Goal: Task Accomplishment & Management: Complete application form

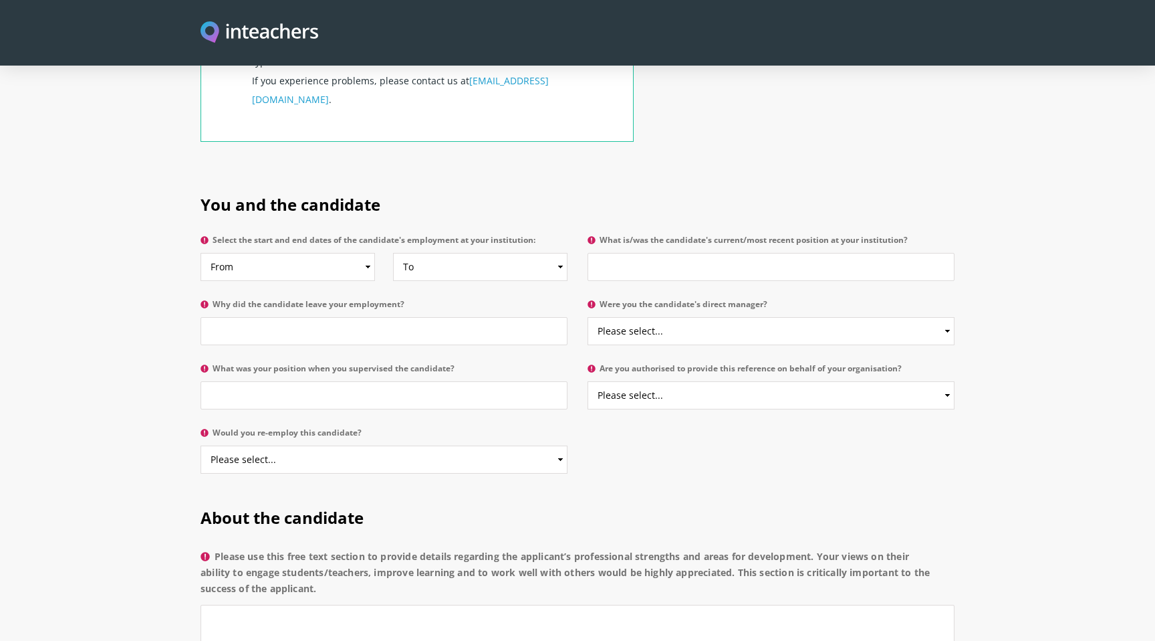
scroll to position [616, 0]
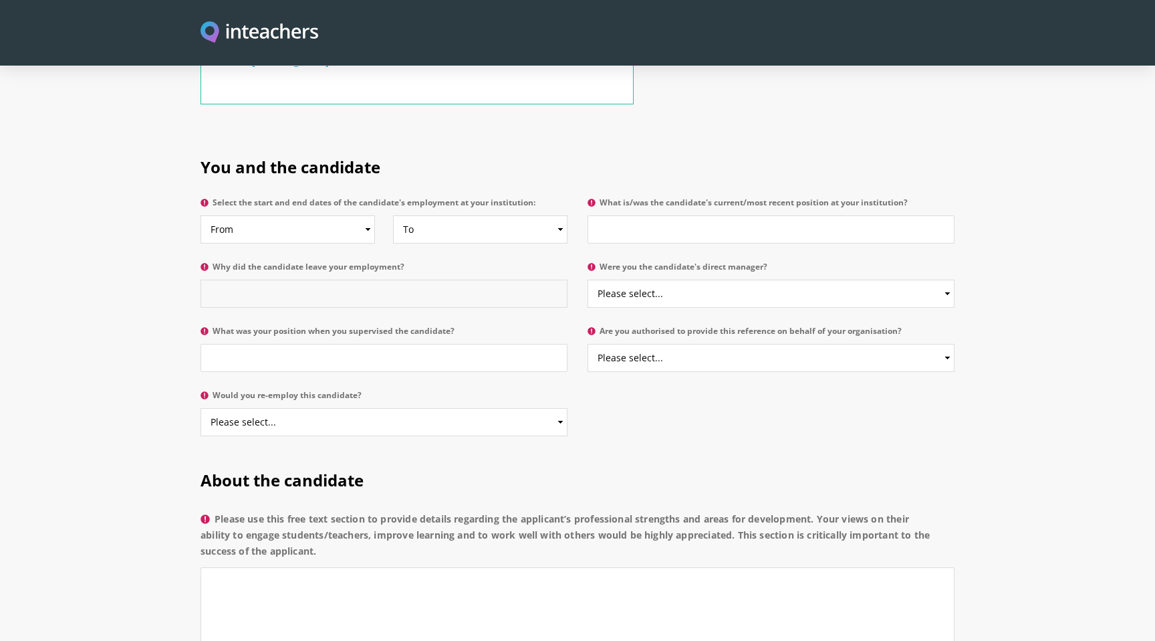
click at [254, 279] on input "Why did the candidate leave your employment?" at bounding box center [384, 293] width 367 height 28
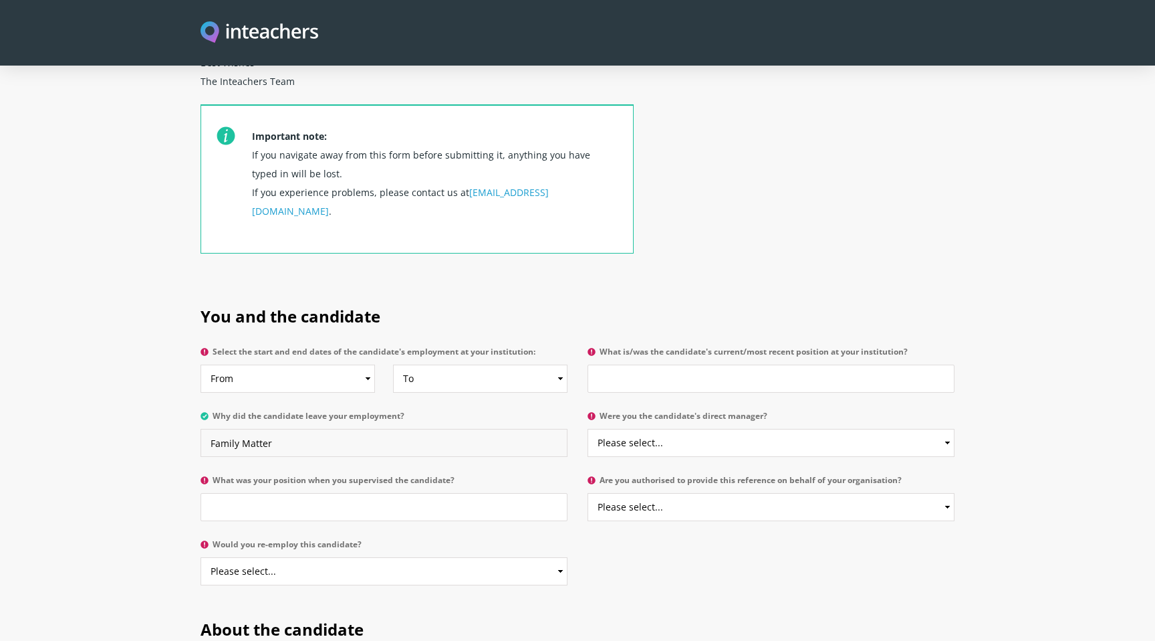
scroll to position [533, 0]
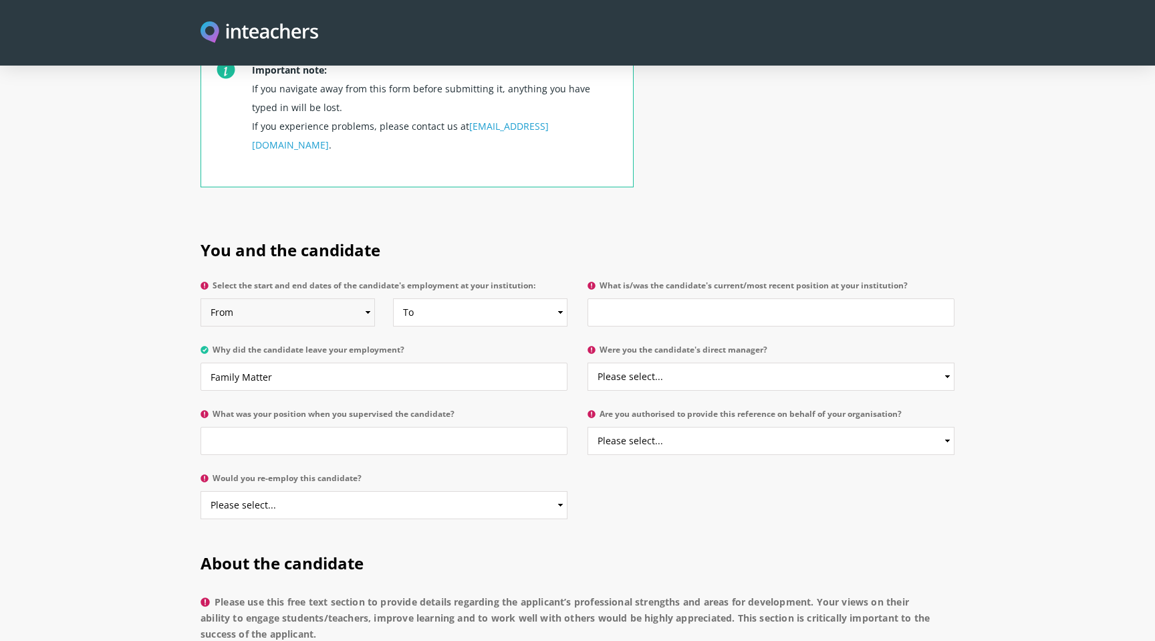
click at [366, 298] on select "From 2025 2024 2023 2022 2021 2020 2019 2018 2017 2016 2015 2014 2013 2012 2011…" at bounding box center [288, 312] width 175 height 28
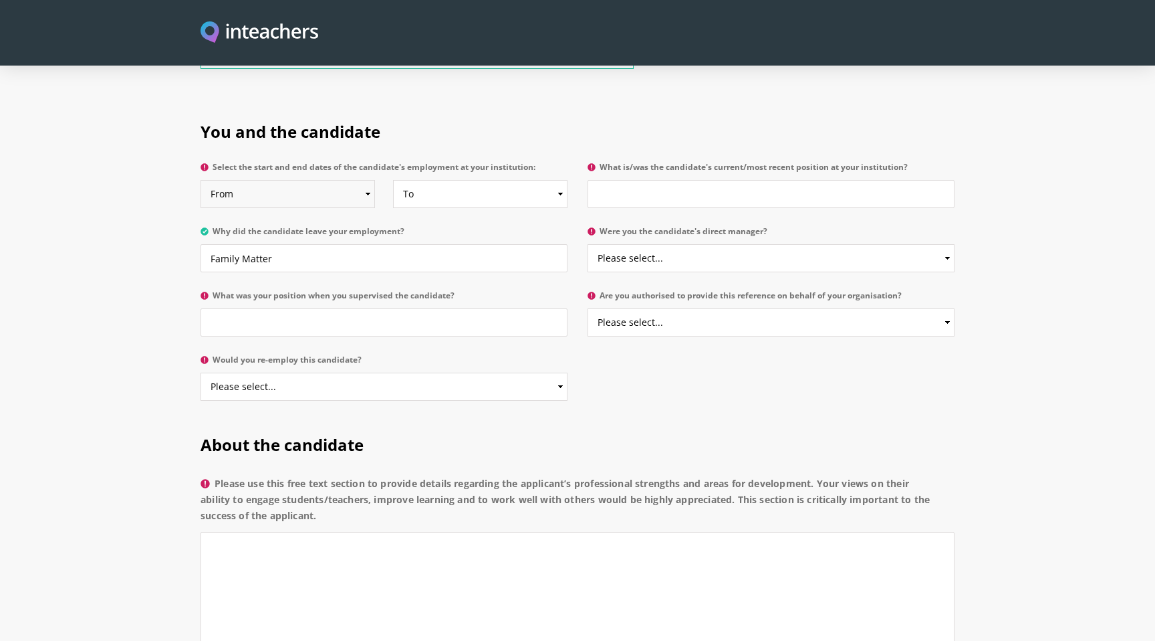
scroll to position [653, 0]
click at [250, 242] on input "Family Matter" at bounding box center [384, 256] width 367 height 28
type input "Family circumstances"
click at [695, 178] on input "What is/was the candidate's current/most recent position at your institution?" at bounding box center [771, 192] width 367 height 28
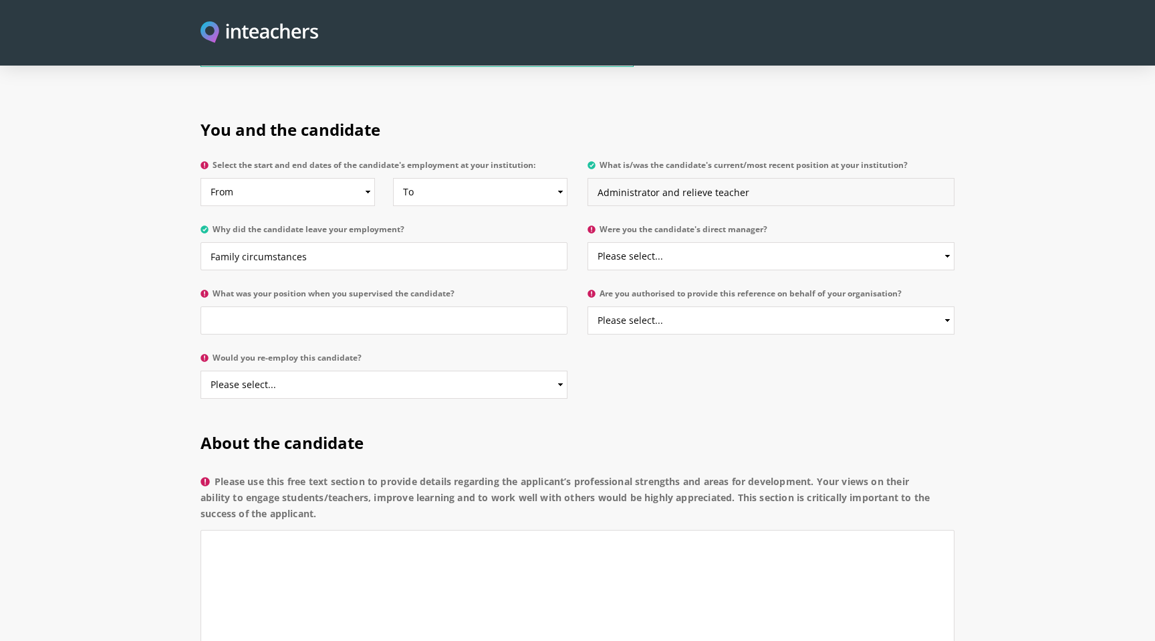
type input "Administrator and relieve teacher"
click at [350, 306] on input "What was your position when you supervised the candidate?" at bounding box center [384, 320] width 367 height 28
type input "F"
type input "Permanent Teacher"
click at [677, 242] on select "Please select... Yes No" at bounding box center [771, 256] width 367 height 28
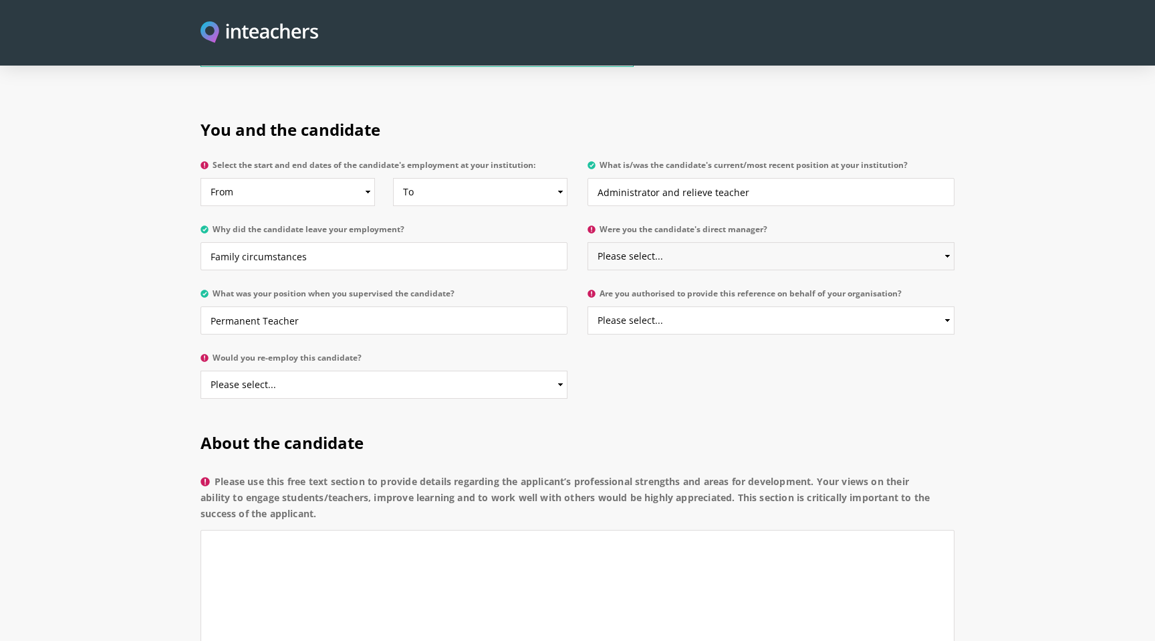
select select "No"
click at [588, 242] on select "Please select... Yes No" at bounding box center [771, 256] width 367 height 28
click at [694, 306] on select "Please select... Yes No" at bounding box center [771, 320] width 367 height 28
click at [588, 306] on select "Please select... Yes No" at bounding box center [771, 320] width 367 height 28
click at [647, 306] on select "Please select... Yes No" at bounding box center [771, 320] width 367 height 28
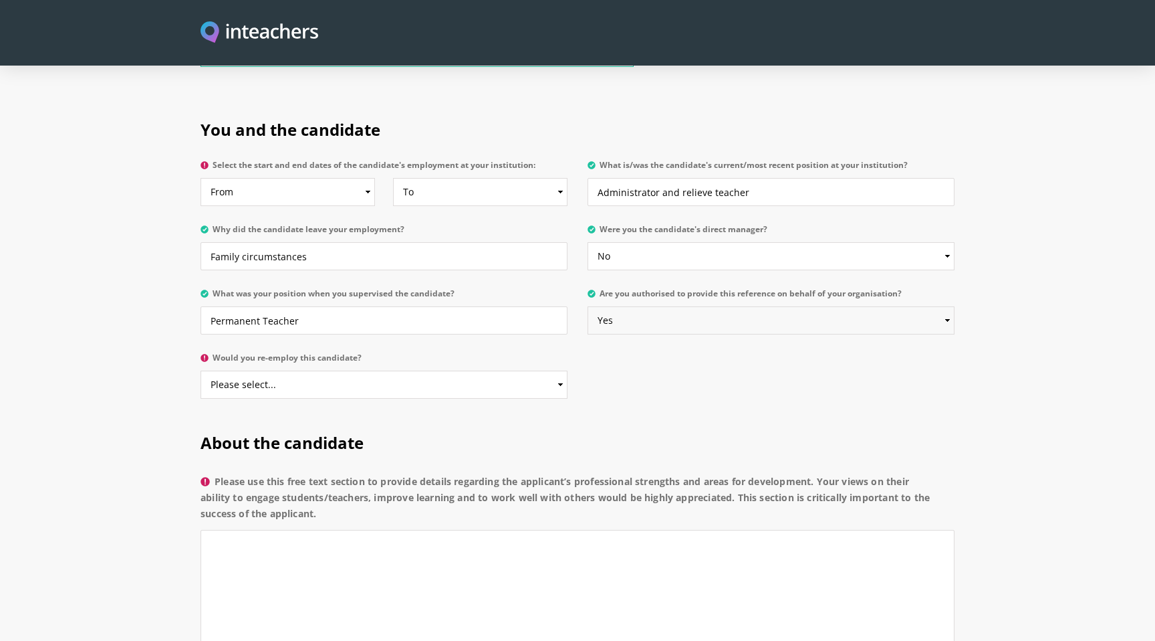
click at [588, 306] on select "Please select... Yes No" at bounding box center [771, 320] width 367 height 28
click at [622, 306] on select "Please select... Yes No" at bounding box center [771, 320] width 367 height 28
select select "Yes"
click at [588, 306] on select "Please select... Yes No" at bounding box center [771, 320] width 367 height 28
click at [531, 370] on select "Please select... Yes No" at bounding box center [384, 384] width 367 height 28
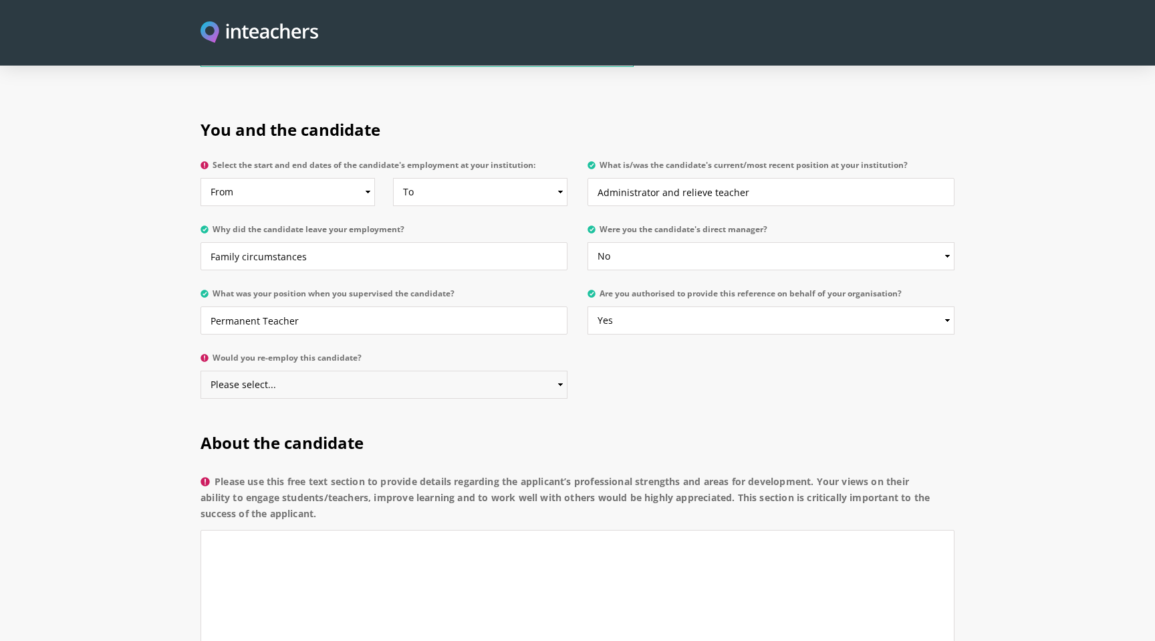
select select "Yes"
click at [201, 370] on select "Please select... Yes No" at bounding box center [384, 384] width 367 height 28
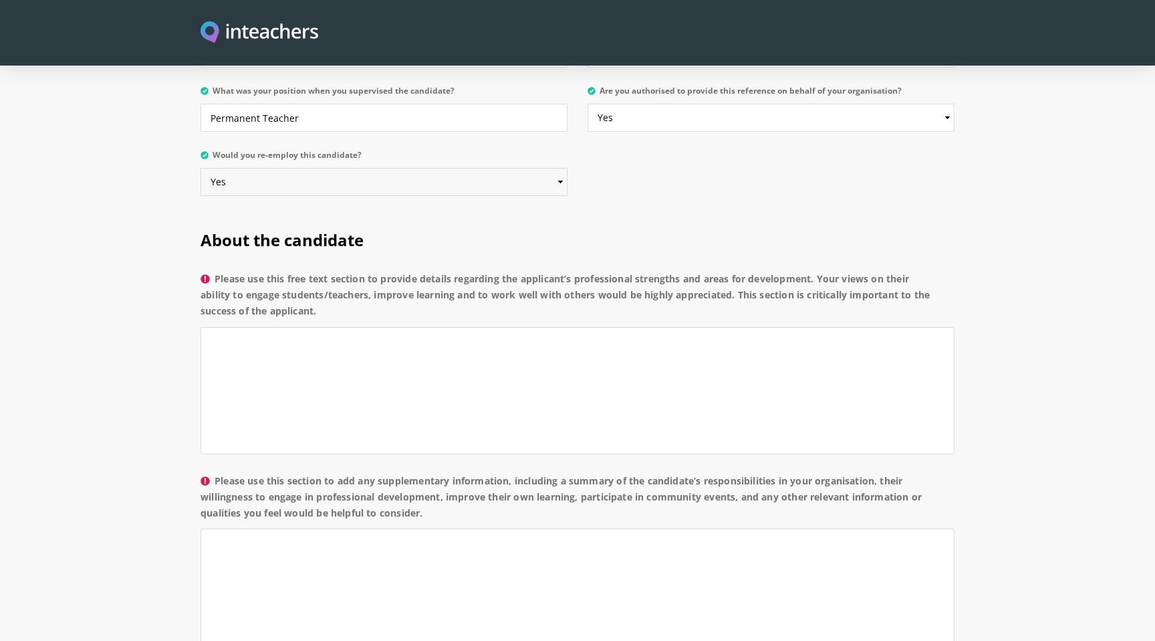
scroll to position [891, 0]
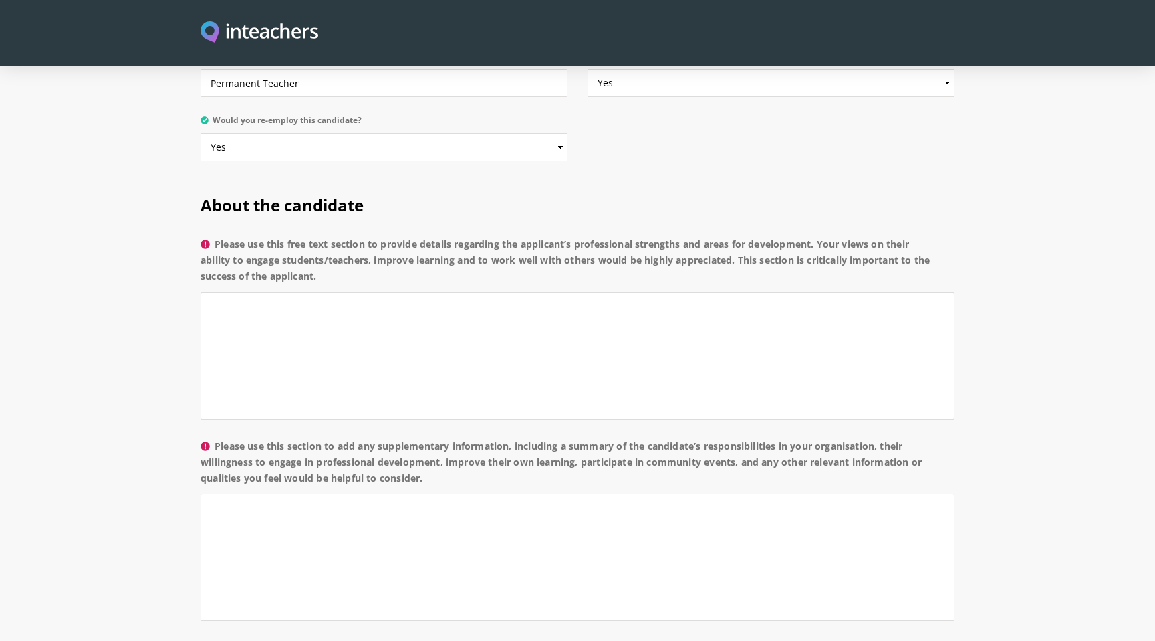
click at [220, 236] on label "Please use this free text section to provide details regarding the applicant’s …" at bounding box center [578, 264] width 754 height 56
click at [220, 292] on textarea "Please use this free text section to provide details regarding the applicant’s …" at bounding box center [578, 355] width 754 height 127
click at [207, 240] on icon at bounding box center [205, 244] width 9 height 9
click at [207, 292] on textarea "Please use this free text section to provide details regarding the applicant’s …" at bounding box center [578, 355] width 754 height 127
drag, startPoint x: 316, startPoint y: 240, endPoint x: 219, endPoint y: 207, distance: 103.2
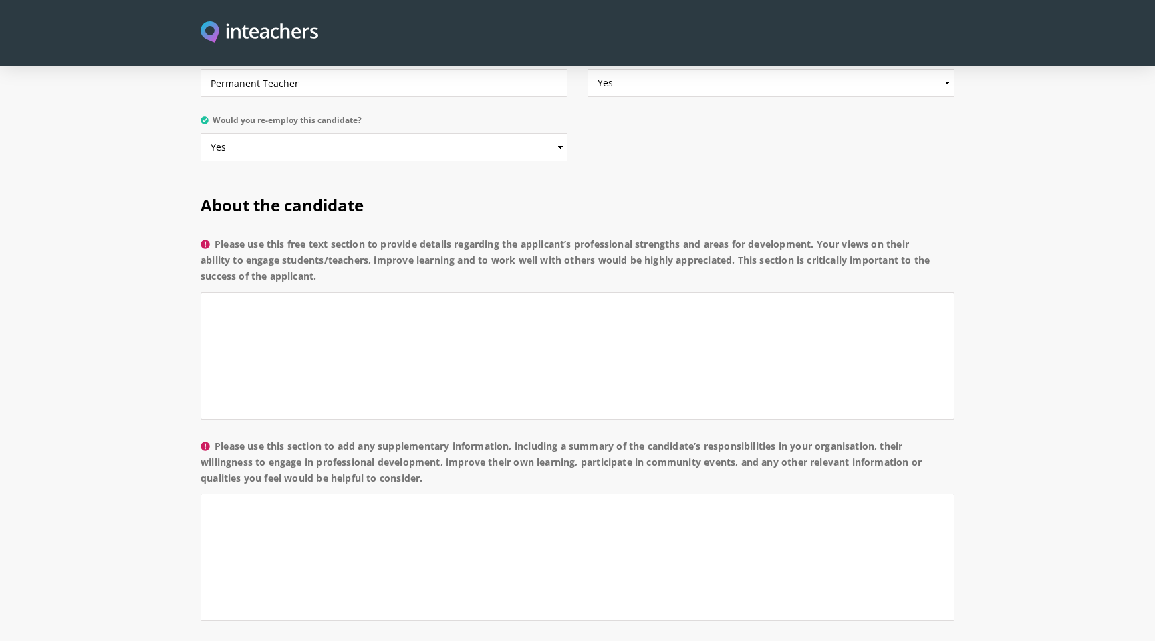
click at [219, 236] on label "Please use this free text section to provide details regarding the applicant’s …" at bounding box center [578, 264] width 754 height 56
copy label "Please use this free text section to provide details regarding the applicant’s …"
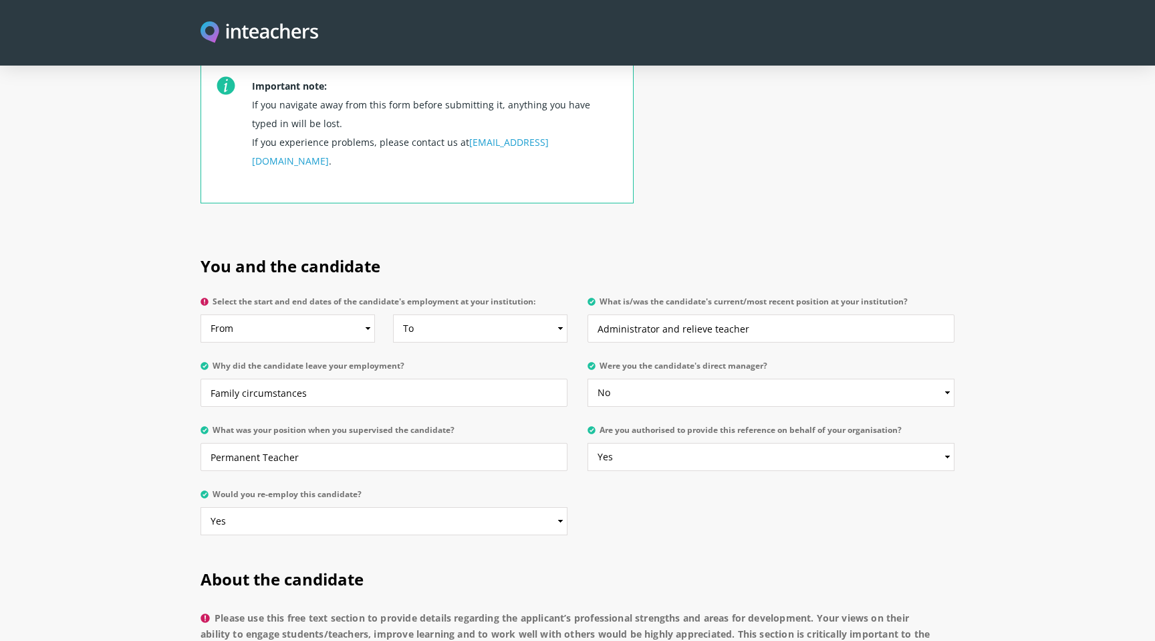
scroll to position [523, 0]
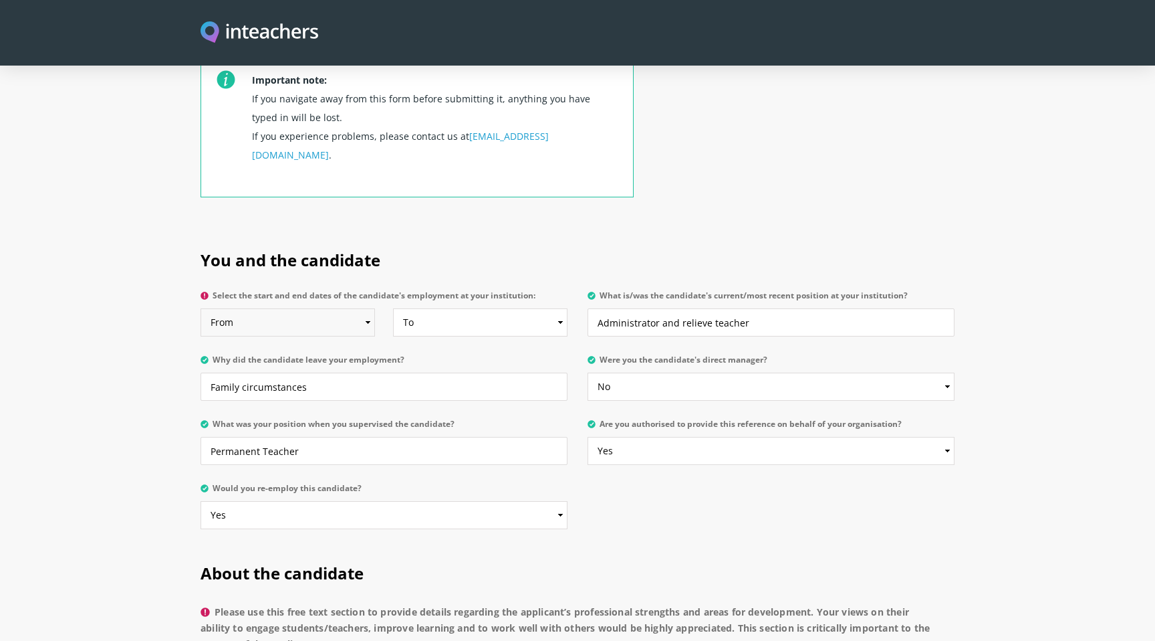
click at [366, 308] on select "From 2025 2024 2023 2022 2021 2020 2019 2018 2017 2016 2015 2014 2013 2012 2011…" at bounding box center [288, 322] width 175 height 28
select select "2018"
click at [201, 308] on select "From 2025 2024 2023 2022 2021 2020 2019 2018 2017 2016 2015 2014 2013 2012 2011…" at bounding box center [288, 322] width 175 height 28
click at [558, 308] on select "To Currently 2025 2024 2023 2022 2021 2020 2019 2018 2017 2016 2015 2014 2013 2…" at bounding box center [480, 322] width 175 height 28
select select "2019"
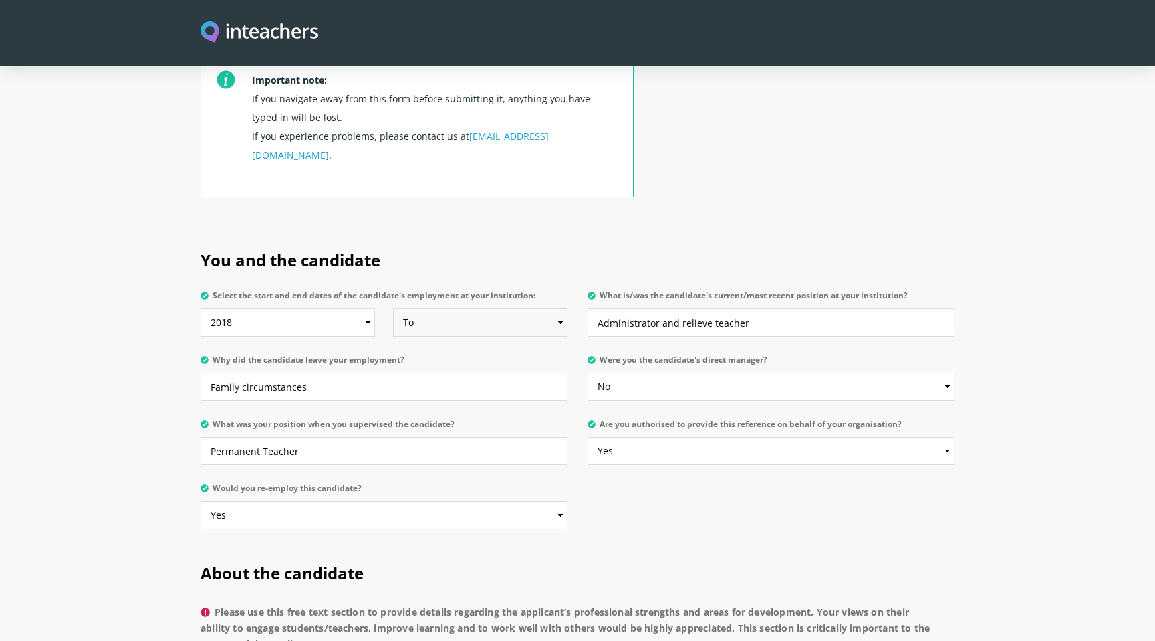
click at [393, 308] on select "To Currently 2025 2024 2023 2022 2021 2020 2019 2018 2017 2016 2015 2014 2013 2…" at bounding box center [480, 322] width 175 height 28
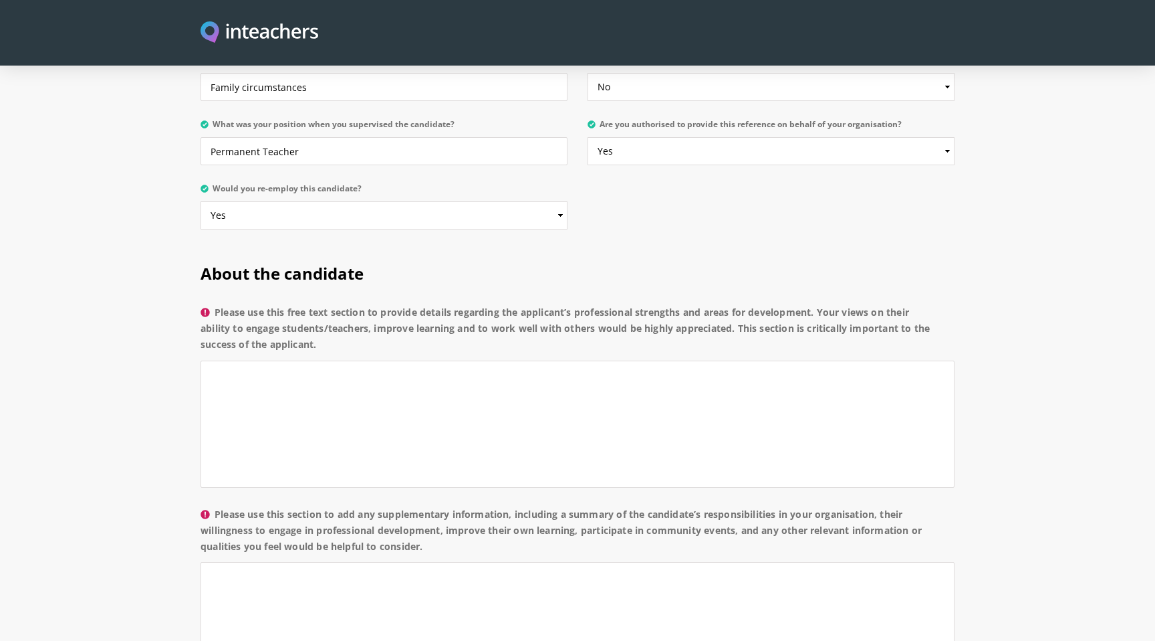
scroll to position [823, 0]
click at [263, 360] on textarea "Please use this free text section to provide details regarding the applicant’s …" at bounding box center [578, 423] width 754 height 127
paste textarea "ve had the pleasure of working with [Friend’s Name] and can say she’s a passion…"
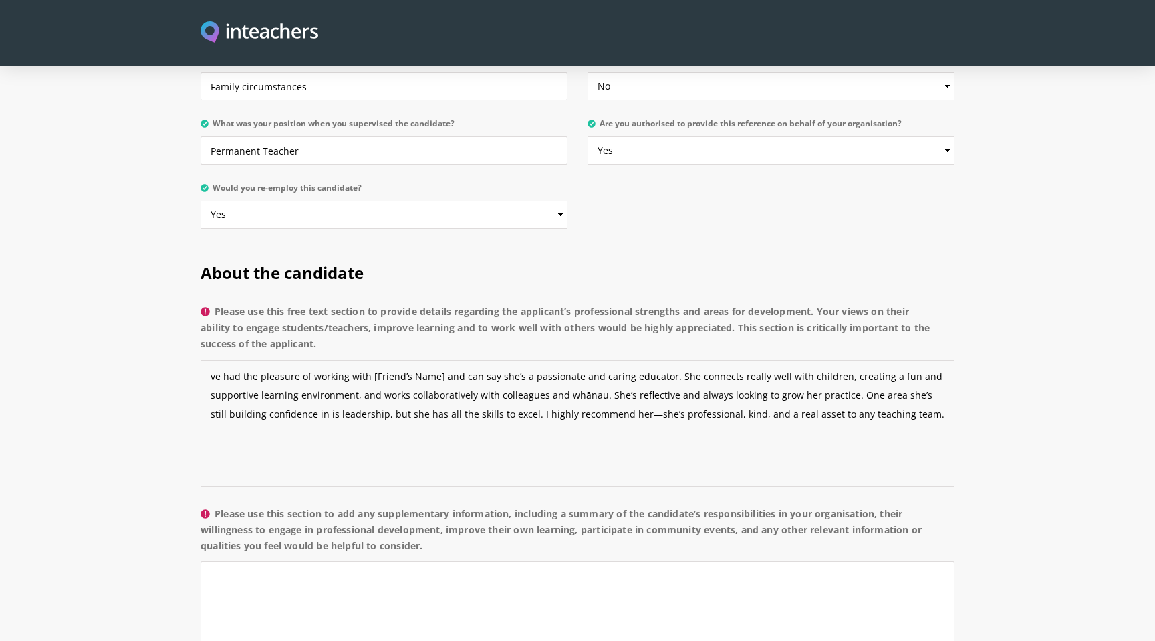
click at [0, 0] on span "ve" at bounding box center [0, 0] width 0 height 0
drag, startPoint x: 373, startPoint y: 339, endPoint x: 441, endPoint y: 346, distance: 67.9
click at [441, 360] on textarea "I’ve had the pleasure of working with [[PERSON_NAME]’s Name] and can say she’s …" at bounding box center [578, 423] width 754 height 127
drag, startPoint x: 513, startPoint y: 357, endPoint x: 545, endPoint y: 363, distance: 32.7
click at [545, 363] on textarea "I’ve had the pleasure of working with [PERSON_NAME] and can say she’s a passion…" at bounding box center [578, 423] width 754 height 127
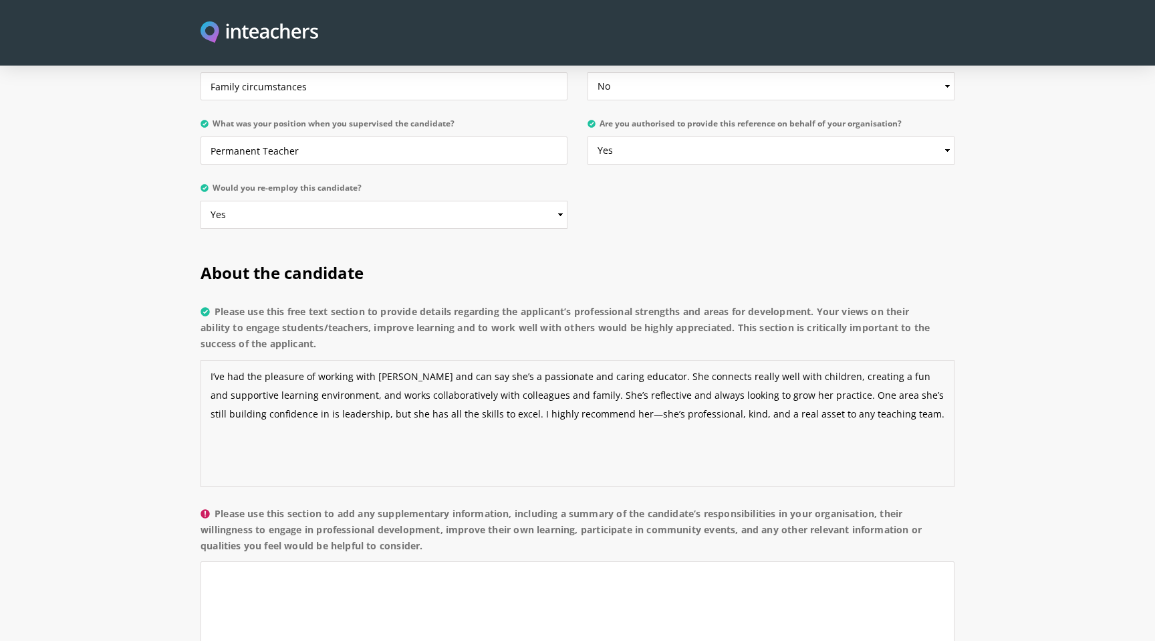
drag, startPoint x: 579, startPoint y: 377, endPoint x: 590, endPoint y: 379, distance: 11.5
click at [590, 380] on textarea "I’ve had the pleasure of working with [PERSON_NAME] and can say she’s a passion…" at bounding box center [578, 423] width 754 height 127
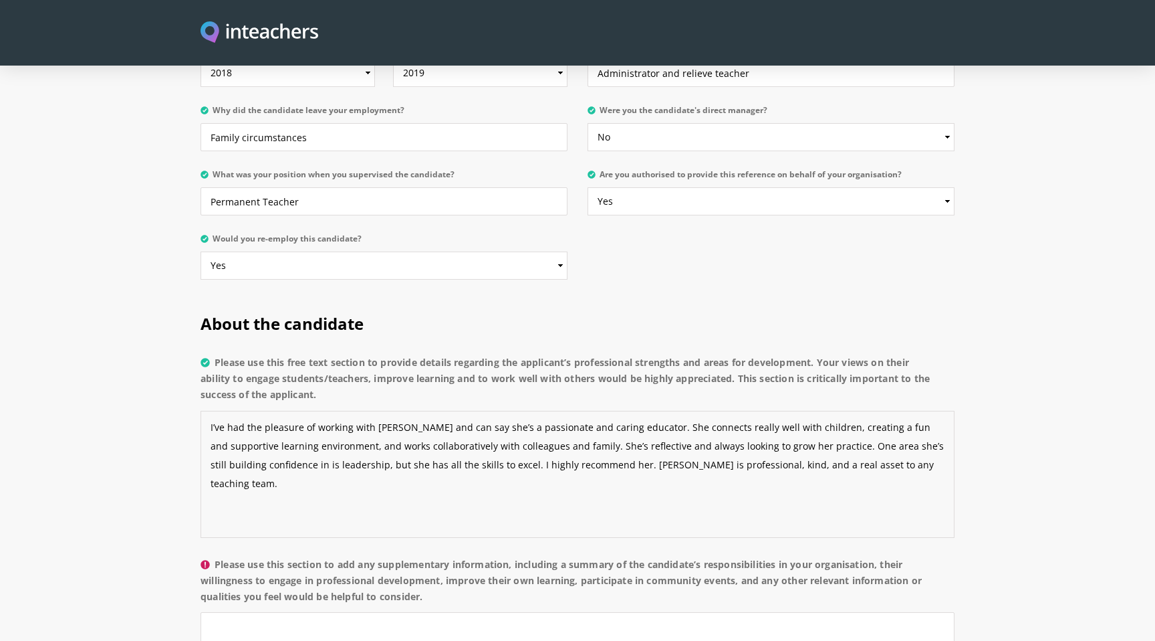
scroll to position [768, 0]
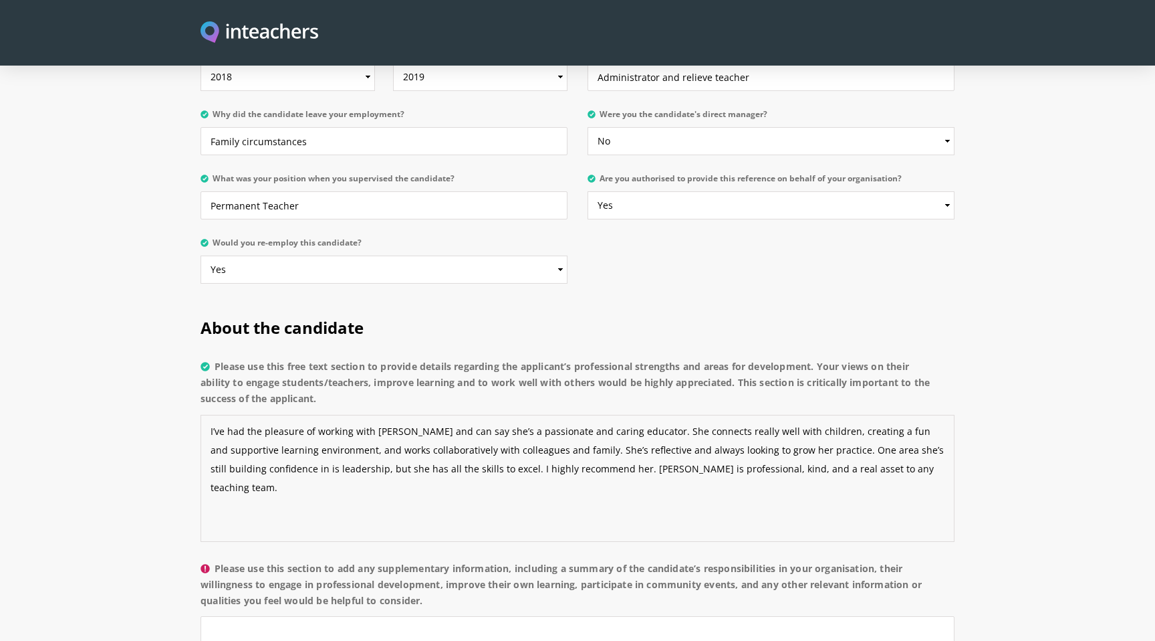
click at [397, 415] on textarea "I’ve had the pleasure of working with [PERSON_NAME] and can say she’s a passion…" at bounding box center [578, 478] width 754 height 127
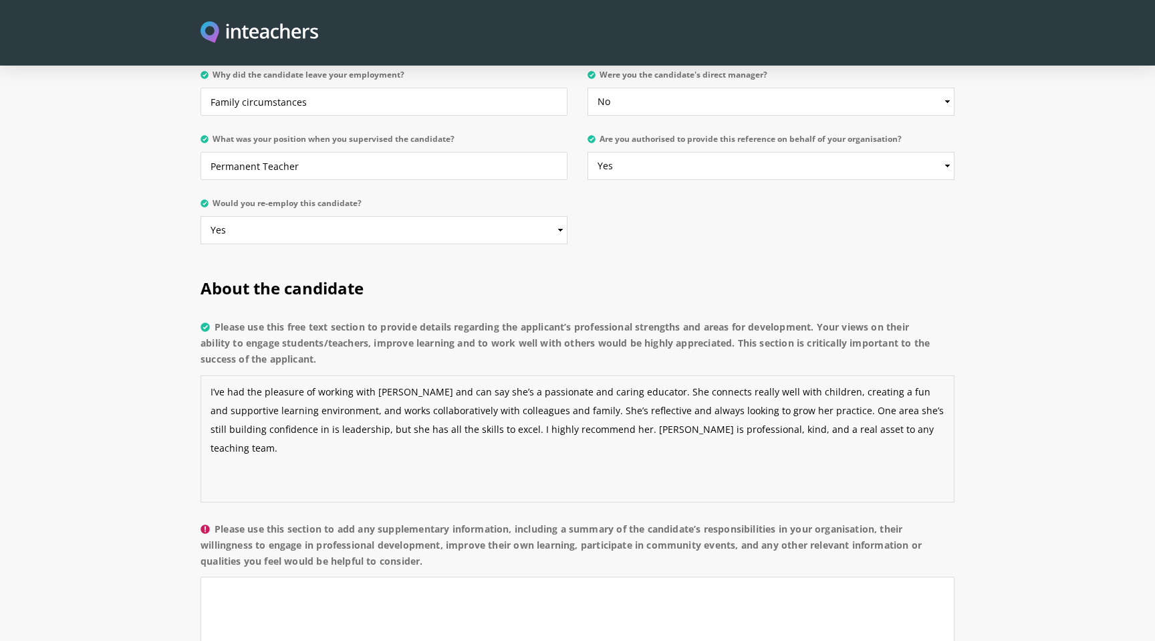
scroll to position [856, 0]
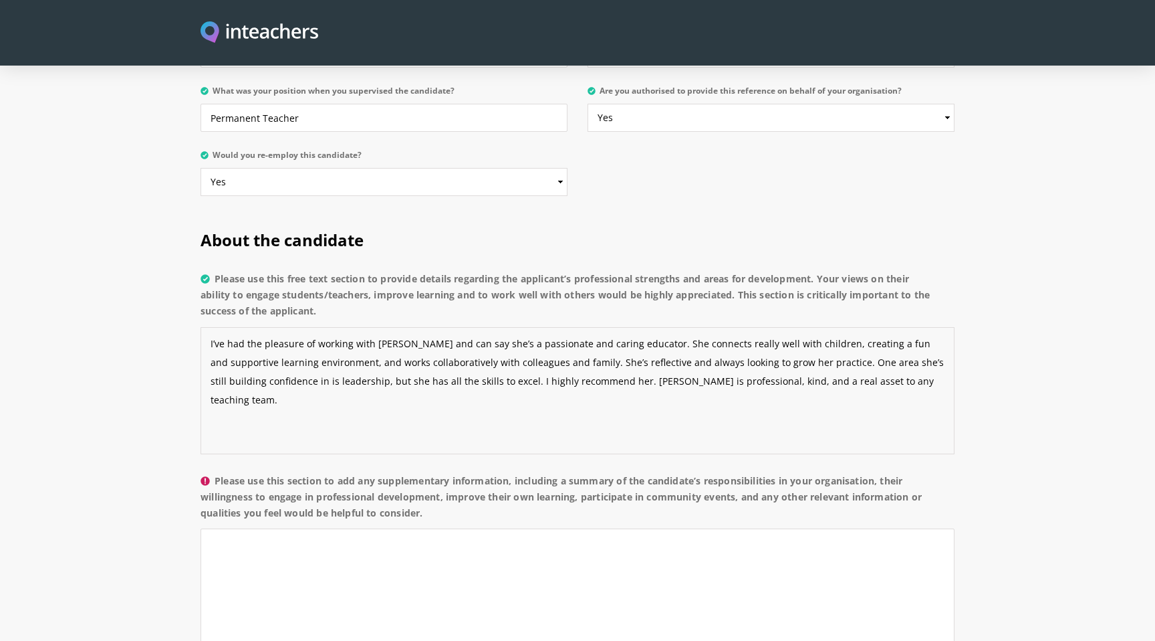
click at [608, 346] on textarea "I’ve had the pleasure of working with [PERSON_NAME] and can say she’s a passion…" at bounding box center [578, 390] width 754 height 127
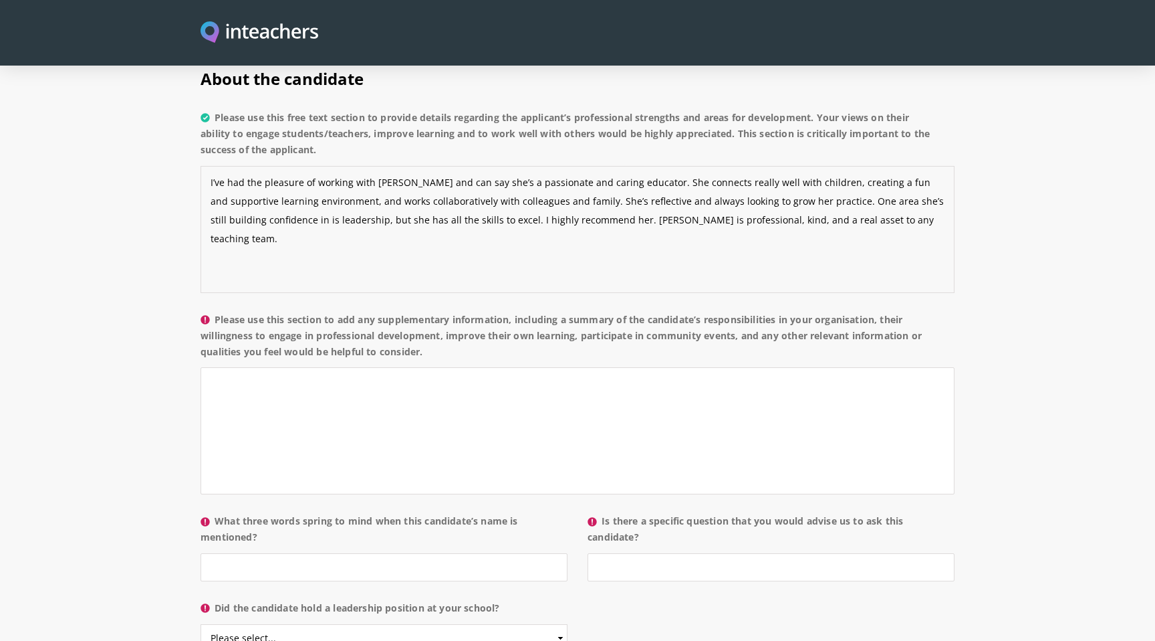
scroll to position [1024, 0]
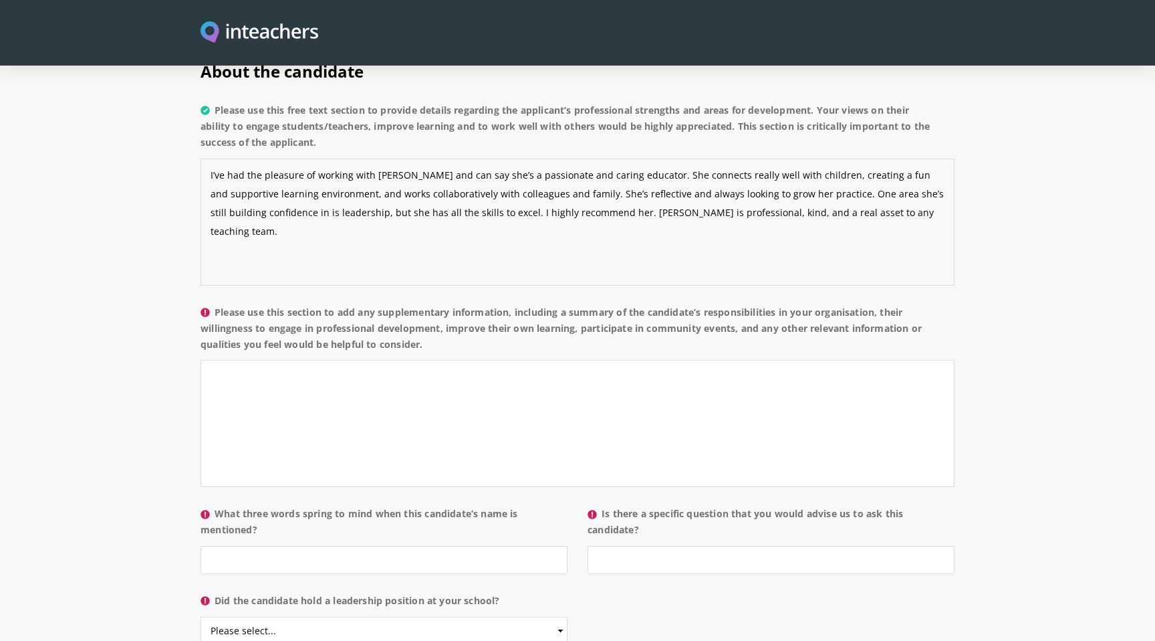
type textarea "I’ve had the pleasure of working with [PERSON_NAME] and can say she’s a passion…"
click at [221, 304] on label "Please use this section to add any supplementary information, including a summa…" at bounding box center [578, 332] width 754 height 56
click at [221, 360] on textarea "Please use this section to add any supplementary information, including a summa…" at bounding box center [578, 423] width 754 height 127
drag, startPoint x: 422, startPoint y: 307, endPoint x: 218, endPoint y: 269, distance: 207.3
click at [218, 304] on label "Please use this section to add any supplementary information, including a summa…" at bounding box center [578, 332] width 754 height 56
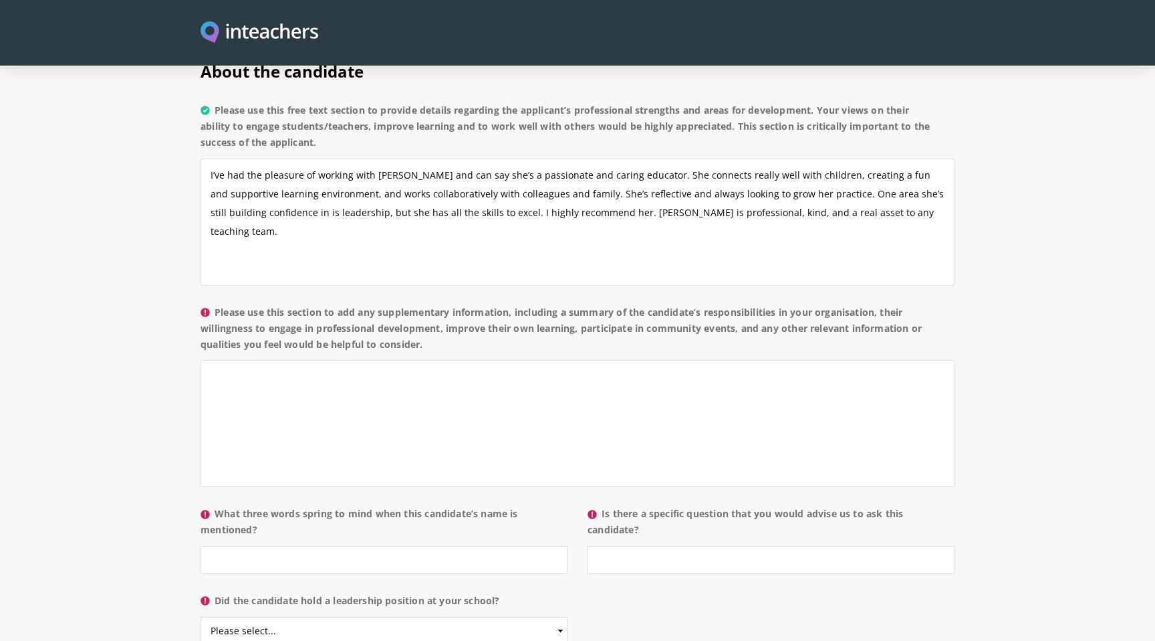
copy label "Please use this section to add any supplementary information, including a summa…"
click at [247, 360] on textarea "Please use this section to add any supplementary information, including a summa…" at bounding box center [578, 423] width 754 height 127
paste textarea "In our centre, [Friend’s Name] has taken responsibility for planning and delive…"
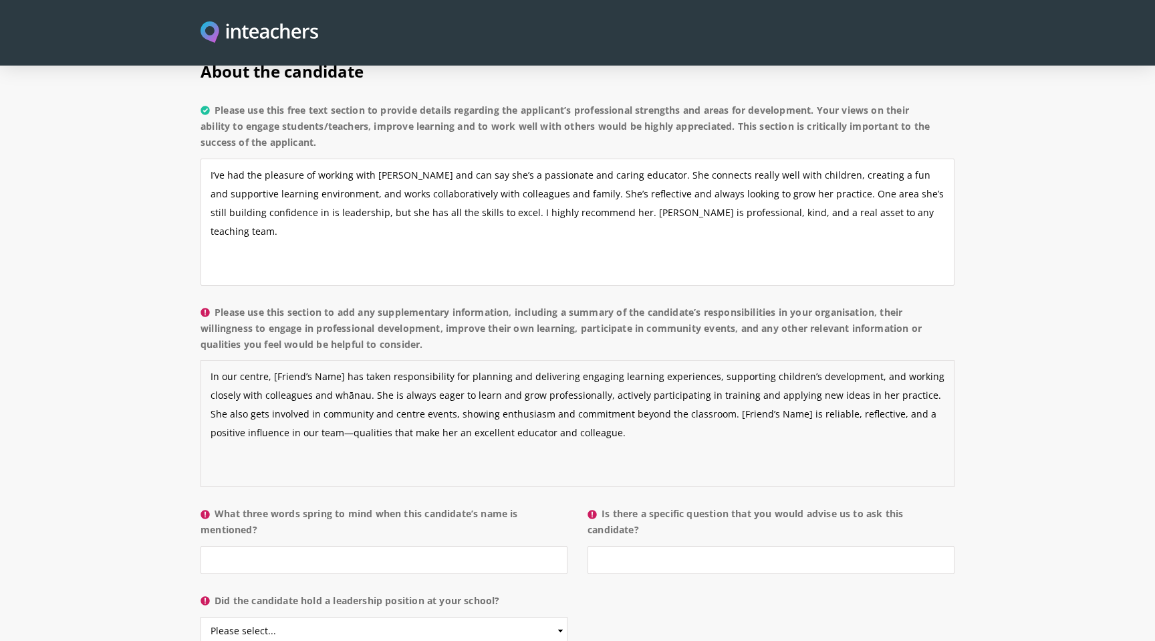
click at [343, 360] on textarea "In our centre, [Friend’s Name] has taken responsibility for planning and delive…" at bounding box center [578, 423] width 754 height 127
drag, startPoint x: 497, startPoint y: 340, endPoint x: 435, endPoint y: 339, distance: 62.2
click at [435, 360] on textarea "In our centre, [PERSON_NAME] has taken responsibility for planning and deliveri…" at bounding box center [578, 423] width 754 height 127
click at [263, 360] on textarea "In our centre, [PERSON_NAME] has taken responsibility for delivering engaging l…" at bounding box center [578, 423] width 754 height 127
drag, startPoint x: 588, startPoint y: 377, endPoint x: 515, endPoint y: 378, distance: 72.9
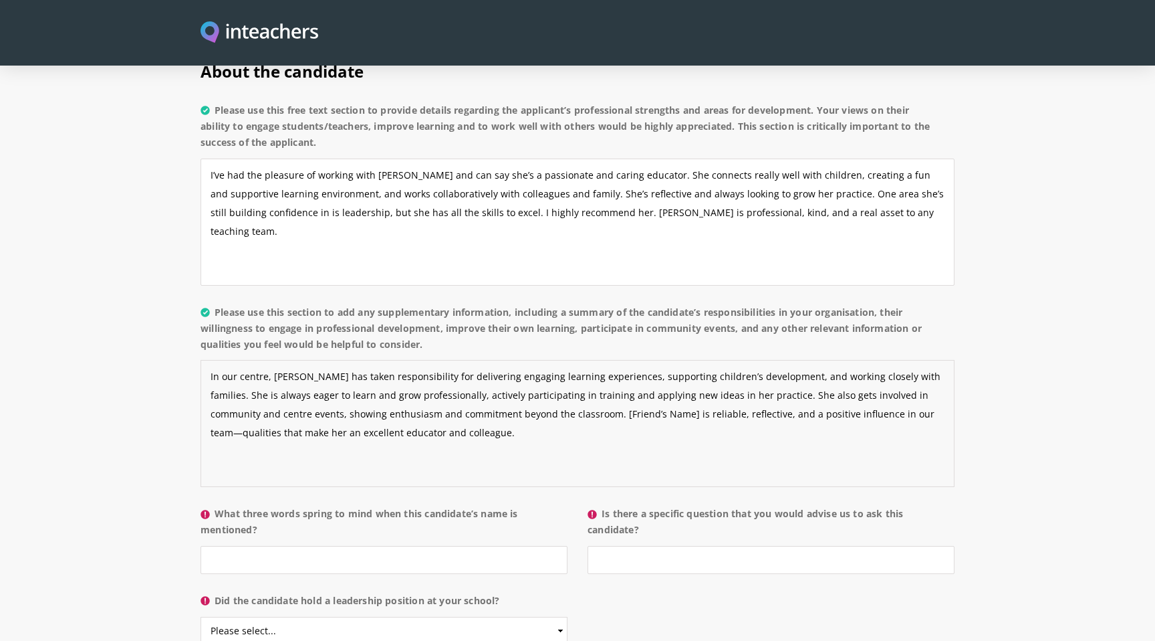
click at [515, 378] on textarea "In our centre, [PERSON_NAME] has taken responsibility for delivering engaging l…" at bounding box center [578, 423] width 754 height 127
click at [520, 380] on textarea "In our centre, [PERSON_NAME] has taken responsibility for delivering engaging l…" at bounding box center [578, 423] width 754 height 127
drag, startPoint x: 812, startPoint y: 380, endPoint x: 823, endPoint y: 382, distance: 11.5
click at [823, 382] on textarea "In our centre, [PERSON_NAME] has taken responsibility for delivering engaging l…" at bounding box center [578, 423] width 754 height 127
click at [398, 403] on textarea "In our centre, [PERSON_NAME] has taken responsibility for delivering engaging l…" at bounding box center [578, 423] width 754 height 127
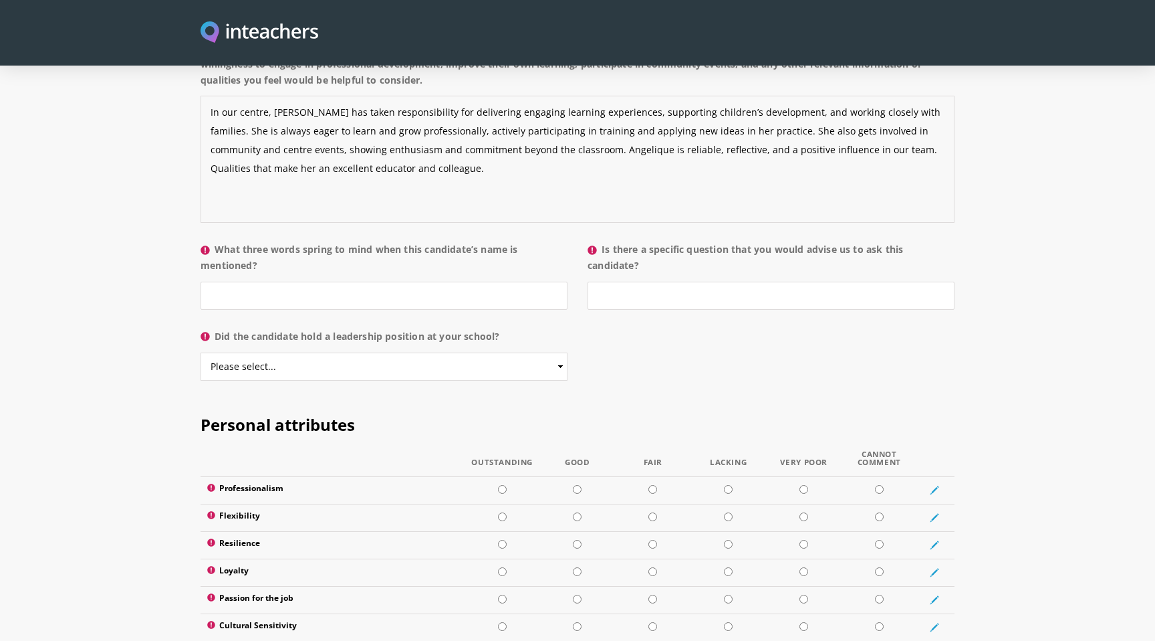
scroll to position [1260, 0]
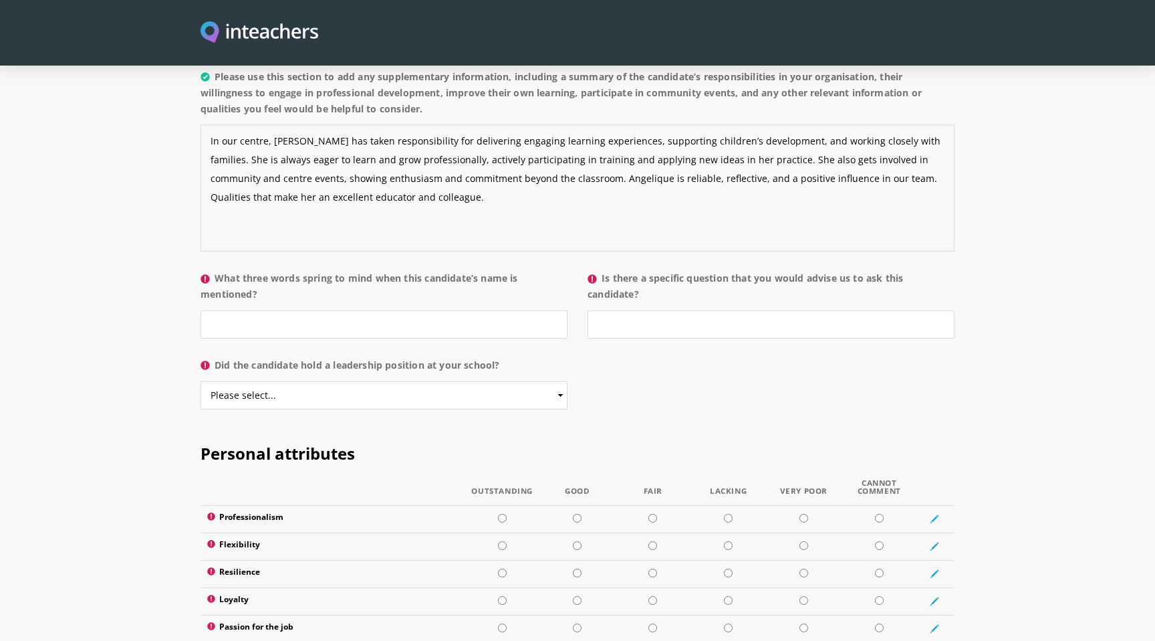
type textarea "In our centre, [PERSON_NAME] has taken responsibility for delivering engaging l…"
drag, startPoint x: 219, startPoint y: 241, endPoint x: 259, endPoint y: 254, distance: 42.3
click at [259, 270] on label "What three words spring to mind when this candidate’s name is mentioned?" at bounding box center [384, 290] width 367 height 40
copy label "What three words spring to mind when this candidate’s name is mentioned?"
click at [279, 310] on input "What three words spring to mind when this candidate’s name is mentioned?" at bounding box center [384, 324] width 367 height 28
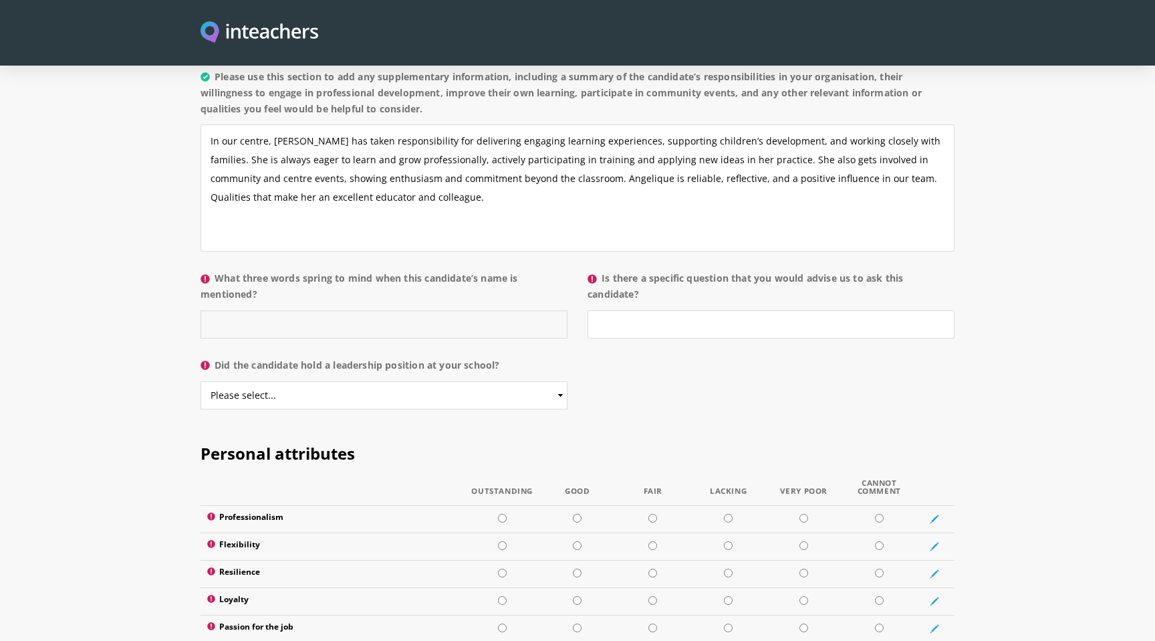
paste input "Caring, enthusiastic, reliable"
type input "Caring, enthusiastic, reliable."
drag, startPoint x: 605, startPoint y: 240, endPoint x: 644, endPoint y: 261, distance: 44.0
click at [644, 270] on label "Is there a specific question that you would advise us to ask this candidate?" at bounding box center [771, 290] width 367 height 40
copy label "Is there a specific question that you would advise us to ask this candidate?"
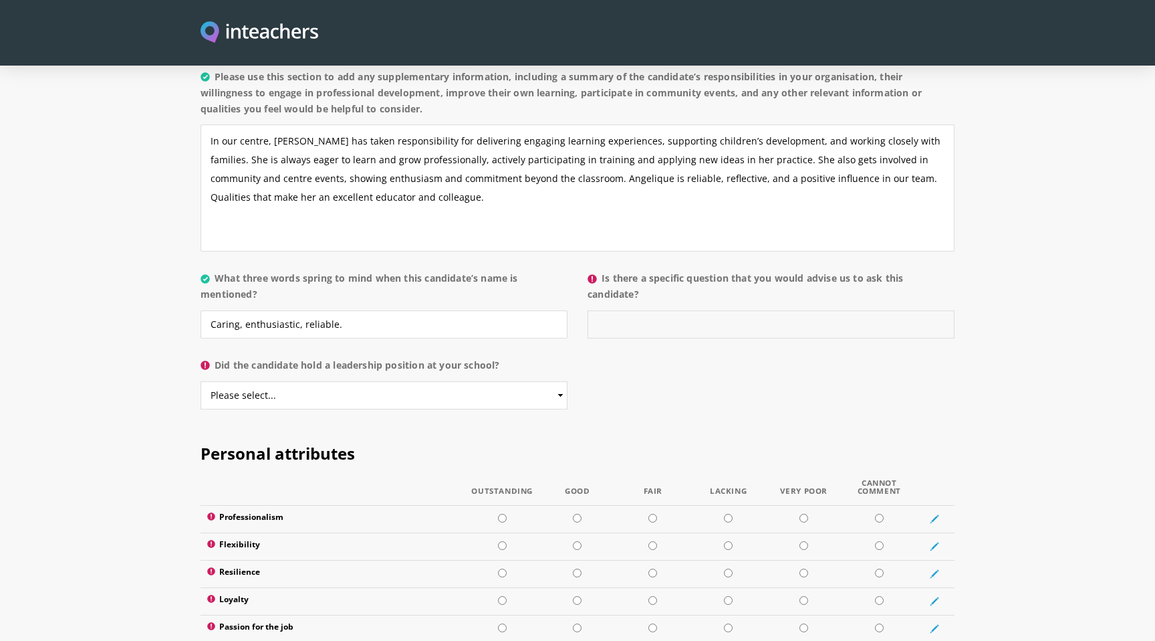
click at [638, 310] on input "Is there a specific question that you would advise us to ask this candidate?" at bounding box center [771, 324] width 367 height 28
paste input "I trust she would answer any question thoughtfully and confidently"
click at [639, 310] on input "I trust she would answer any question thoughtfully and confidently" at bounding box center [771, 324] width 367 height 28
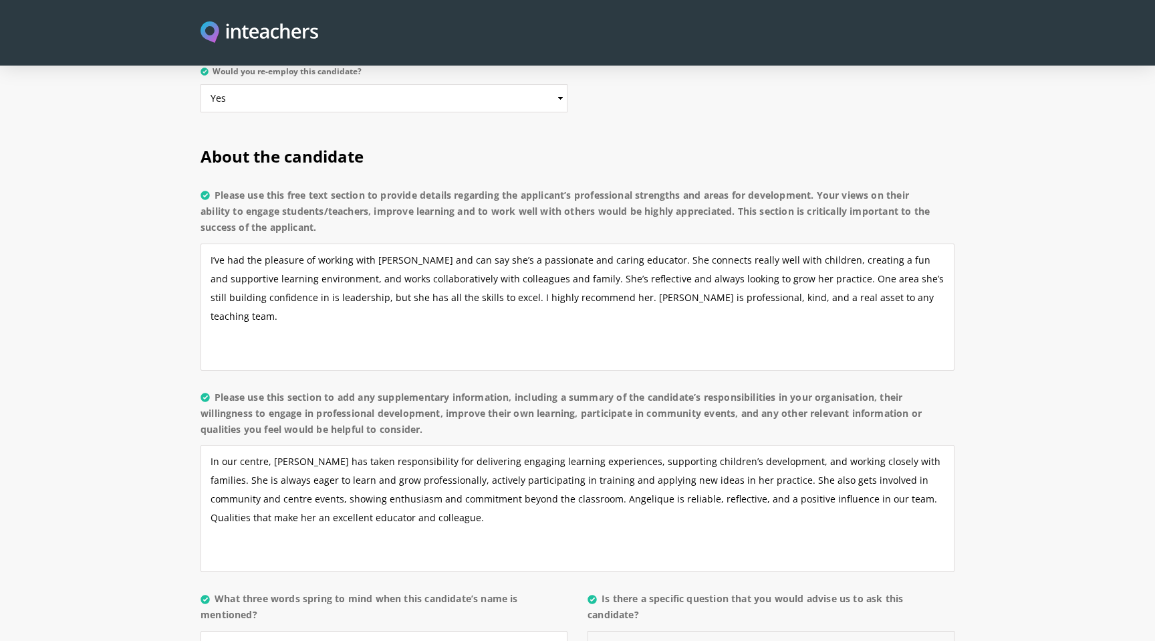
scroll to position [945, 0]
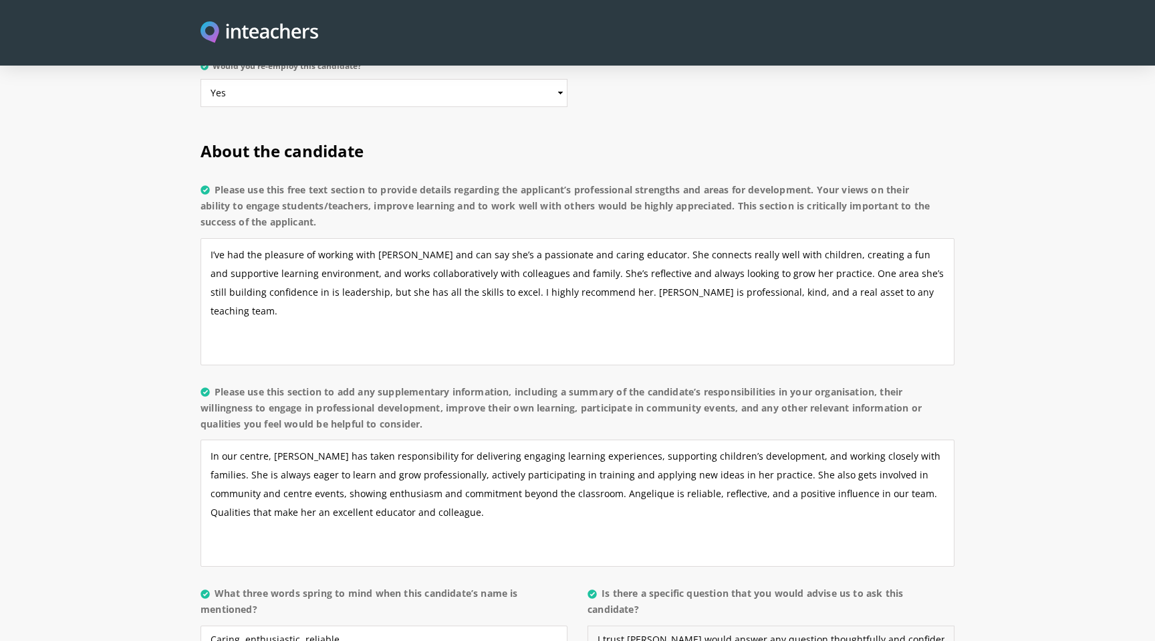
type input "I trust [PERSON_NAME] would answer any question thoughtfully and confidently"
click at [418, 238] on textarea "I’ve had the pleasure of working with [PERSON_NAME] and can say she’s a passion…" at bounding box center [578, 301] width 754 height 127
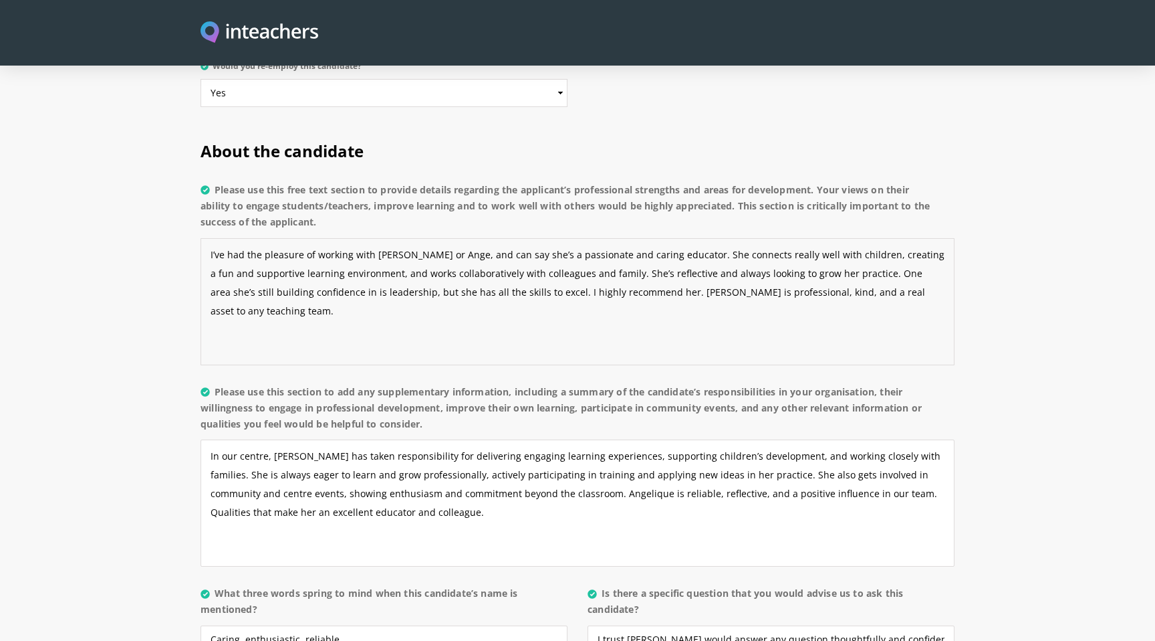
click at [665, 256] on textarea "I’ve had the pleasure of working with [PERSON_NAME] or Ange, and can say she’s …" at bounding box center [578, 301] width 754 height 127
click at [445, 238] on textarea "I’ve had the pleasure of working with [PERSON_NAME] or Ange, and can say she’s …" at bounding box center [578, 301] width 754 height 127
click at [646, 255] on textarea "I’ve had the pleasure of working with [PERSON_NAME] or [PERSON_NAME], and can s…" at bounding box center [578, 301] width 754 height 127
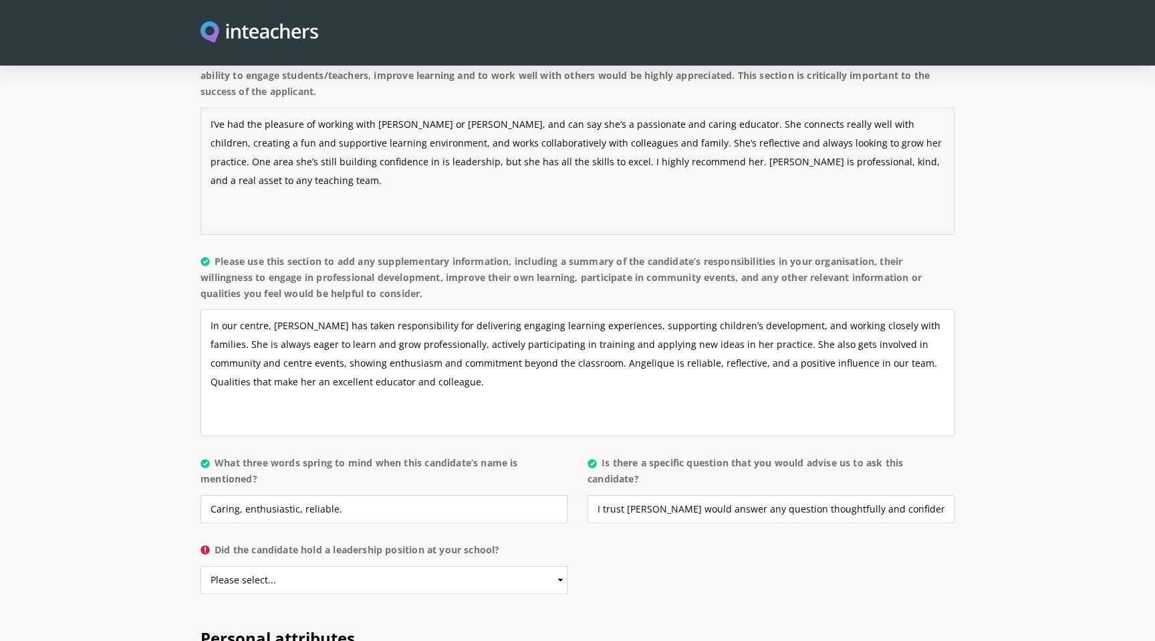
scroll to position [1112, 0]
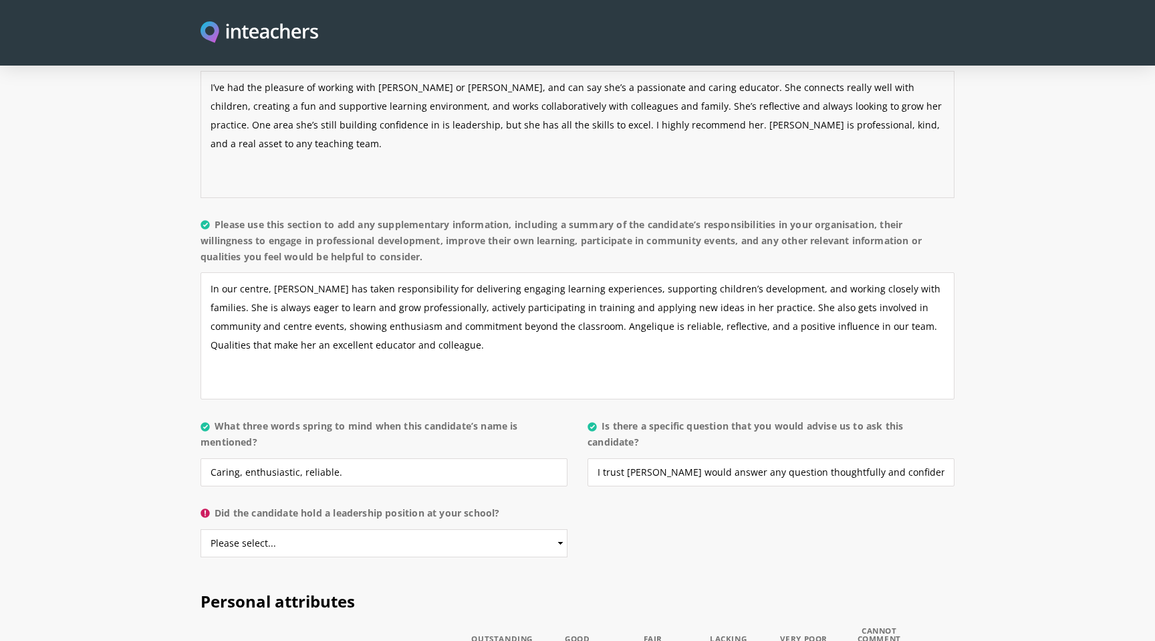
type textarea "I’ve had the pleasure of working with [PERSON_NAME] or [PERSON_NAME], and can s…"
click at [314, 272] on textarea "In our centre, [PERSON_NAME] has taken responsibility for delivering engaging l…" at bounding box center [578, 335] width 754 height 127
click at [558, 293] on textarea "In our centre, [PERSON_NAME] has taken responsibility for delivering engaging l…" at bounding box center [578, 335] width 754 height 127
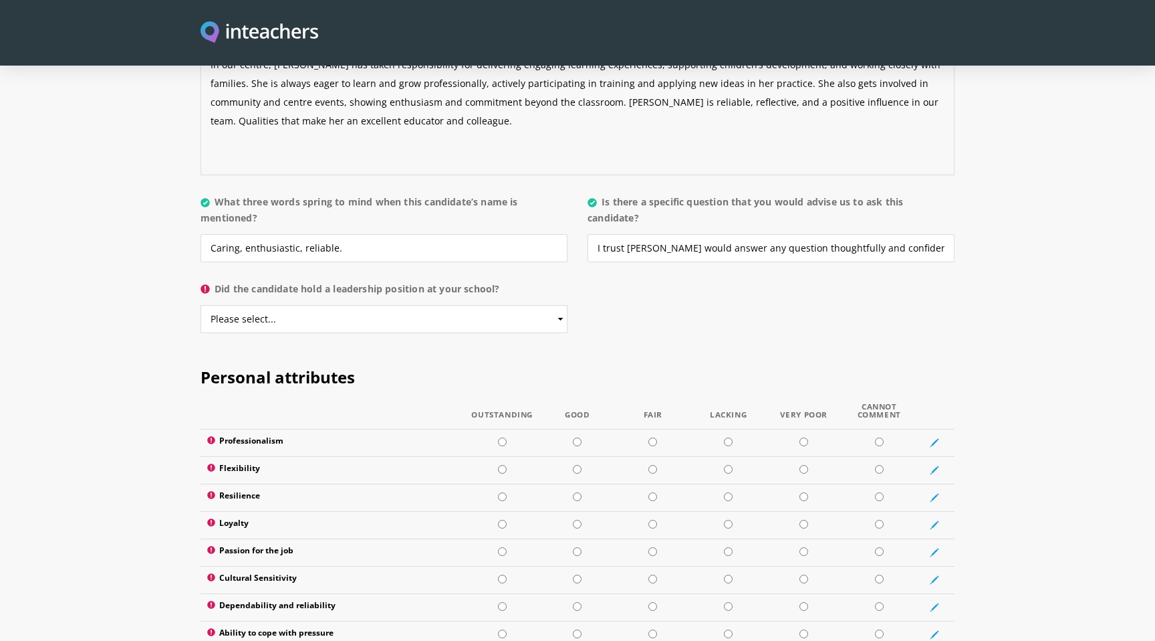
scroll to position [1339, 0]
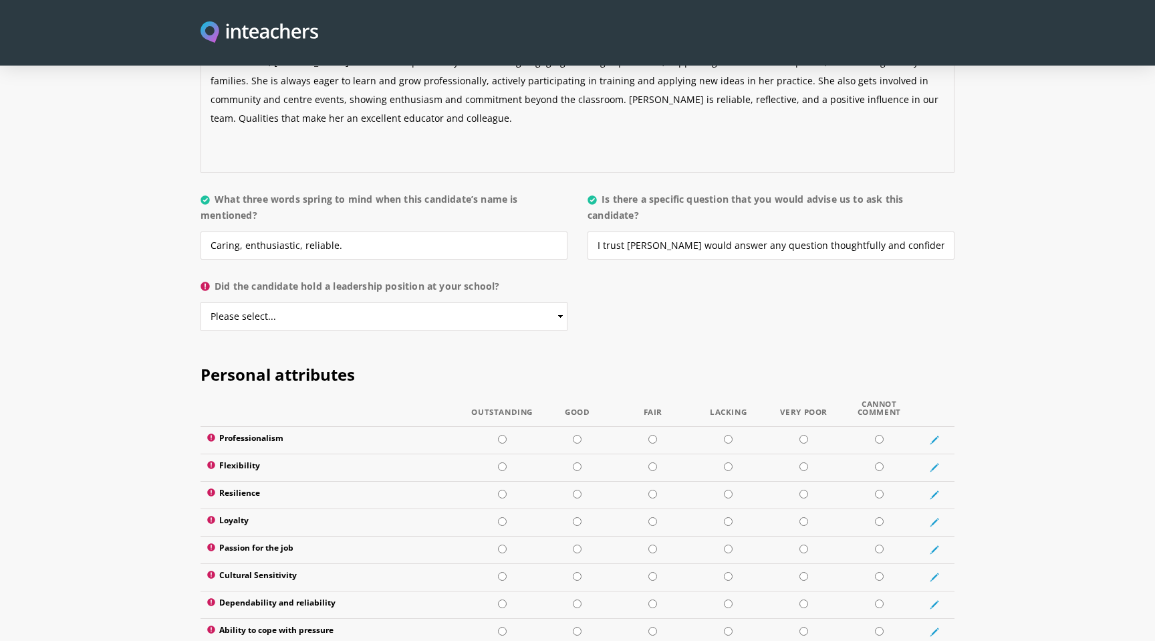
type textarea "In our centre, [PERSON_NAME] has taken responsibility for delivering engaging l…"
click at [669, 231] on input "I trust [PERSON_NAME] would answer any question thoughtfully and confidently" at bounding box center [771, 245] width 367 height 28
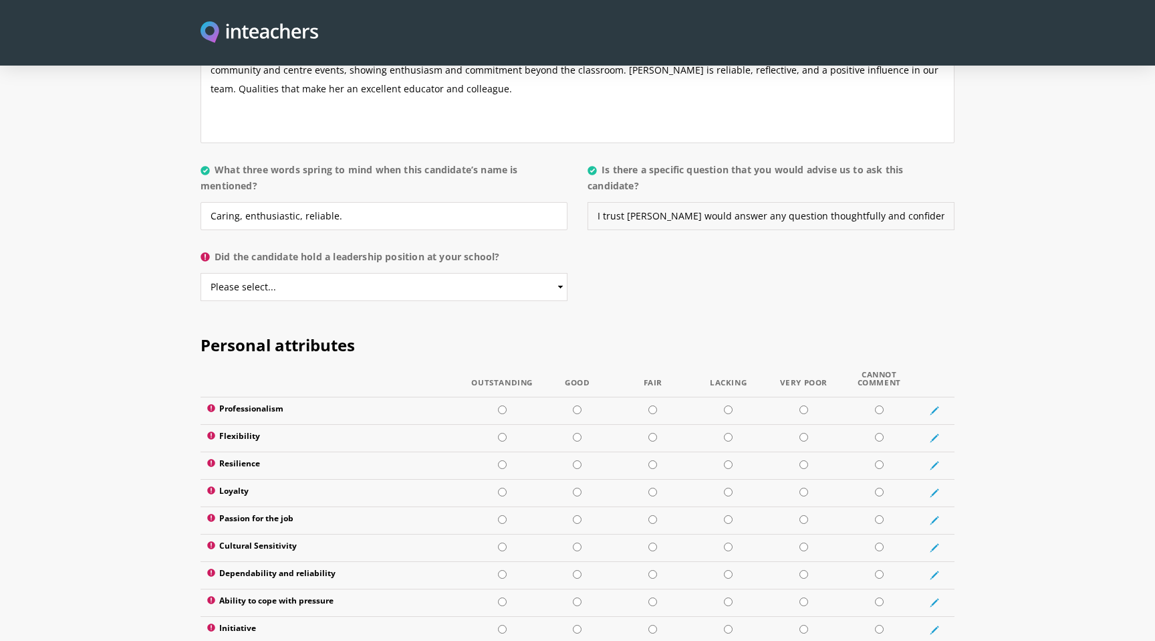
type input "I trust [PERSON_NAME] would answer any question thoughtfully and confidently"
click at [564, 273] on select "Please select... Yes No" at bounding box center [384, 287] width 367 height 28
select select "No"
click at [201, 273] on select "Please select... Yes No" at bounding box center [384, 287] width 367 height 28
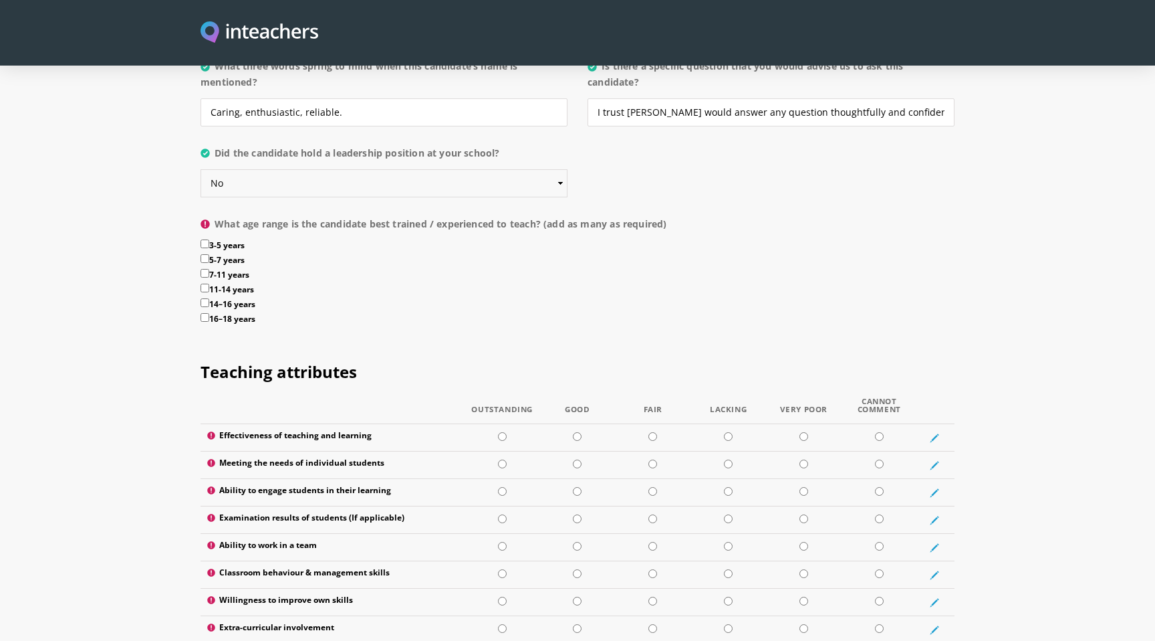
scroll to position [1478, 0]
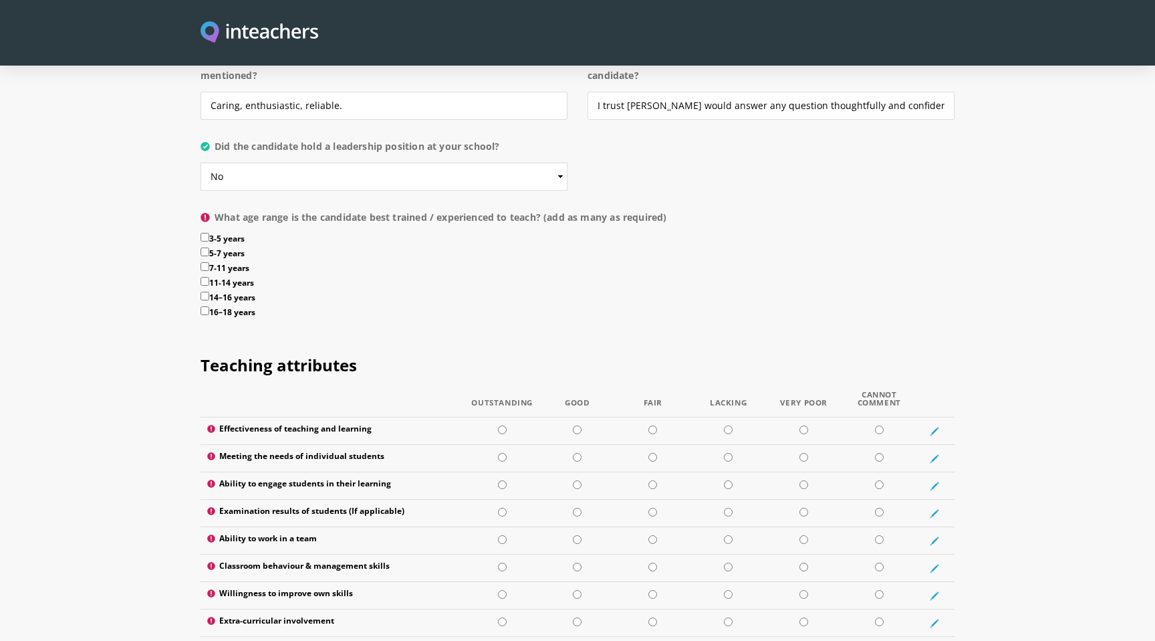
click at [205, 233] on input "3-5 years" at bounding box center [205, 237] width 9 height 9
checkbox input "true"
click at [205, 247] on input "5-7 years" at bounding box center [205, 251] width 9 height 9
checkbox input "true"
click at [207, 262] on input "7-11 years" at bounding box center [205, 266] width 9 height 9
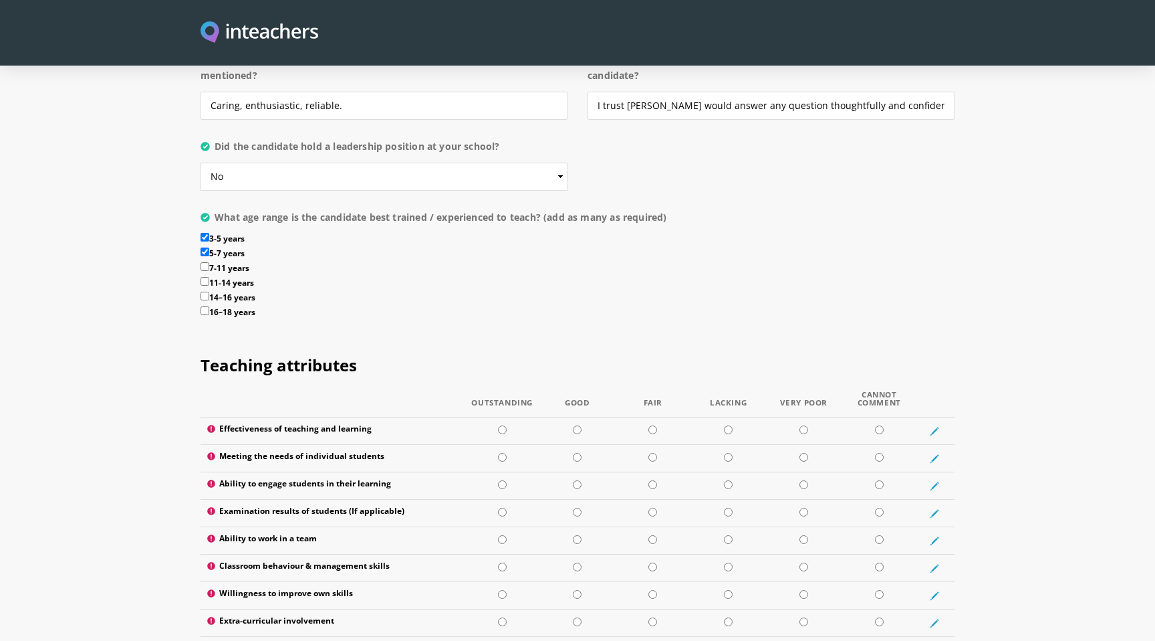
checkbox input "true"
click at [207, 277] on input "11-14 years" at bounding box center [205, 281] width 9 height 9
checkbox input "true"
click at [207, 292] on input "14–16 years" at bounding box center [205, 296] width 9 height 9
checkbox input "true"
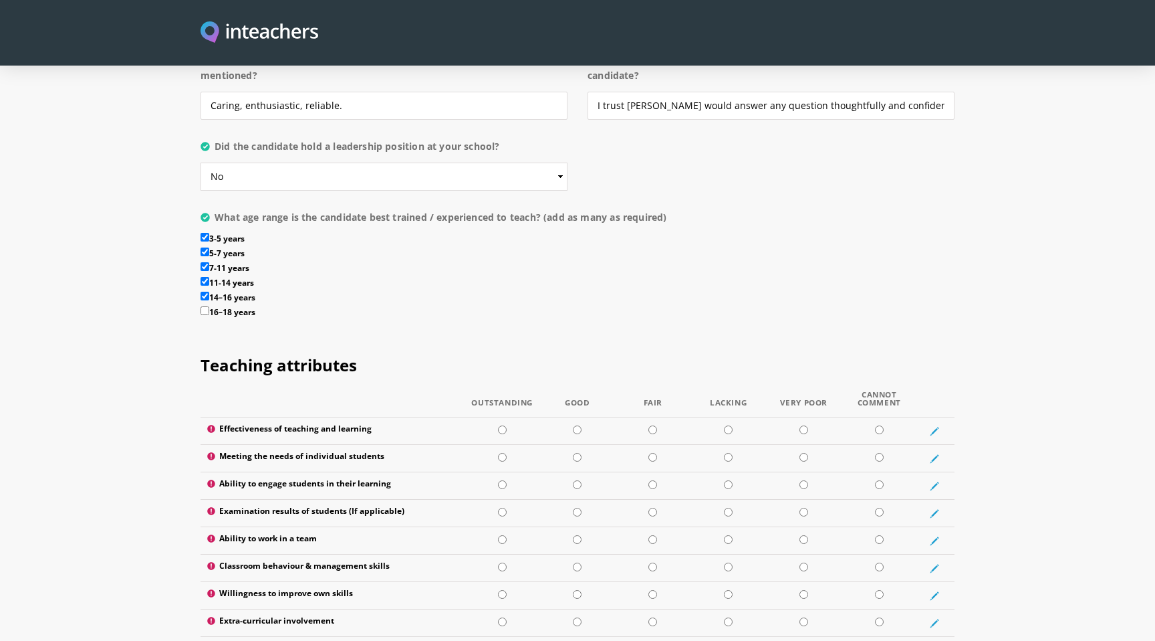
click at [206, 306] on input "16–18 years" at bounding box center [205, 310] width 9 height 9
checkbox input "true"
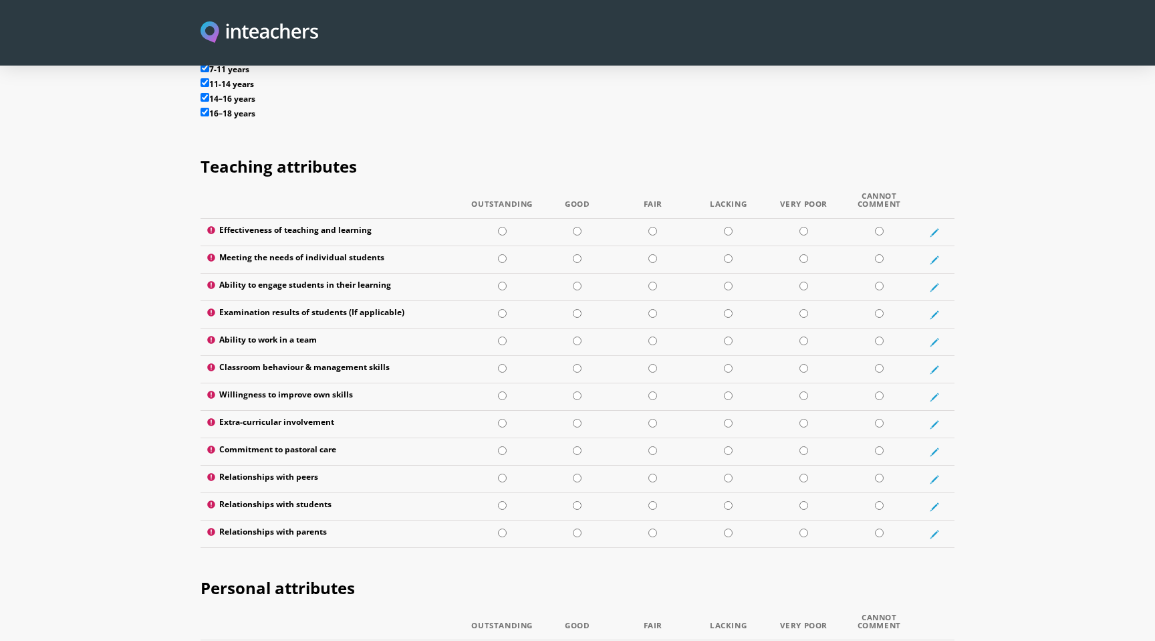
scroll to position [1678, 0]
click at [501, 226] on input "radio" at bounding box center [502, 230] width 9 height 9
radio input "true"
click at [501, 253] on input "radio" at bounding box center [502, 257] width 9 height 9
radio input "true"
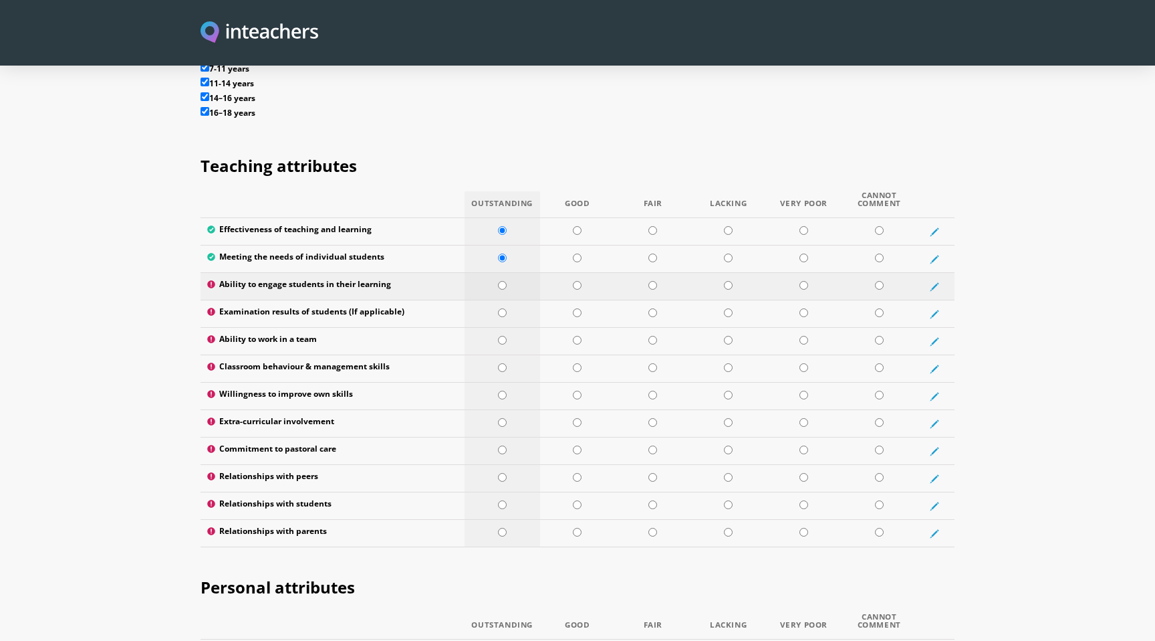
click at [502, 281] on input "radio" at bounding box center [502, 285] width 9 height 9
radio input "true"
click at [502, 308] on input "radio" at bounding box center [502, 312] width 9 height 9
radio input "true"
click at [502, 336] on input "radio" at bounding box center [502, 340] width 9 height 9
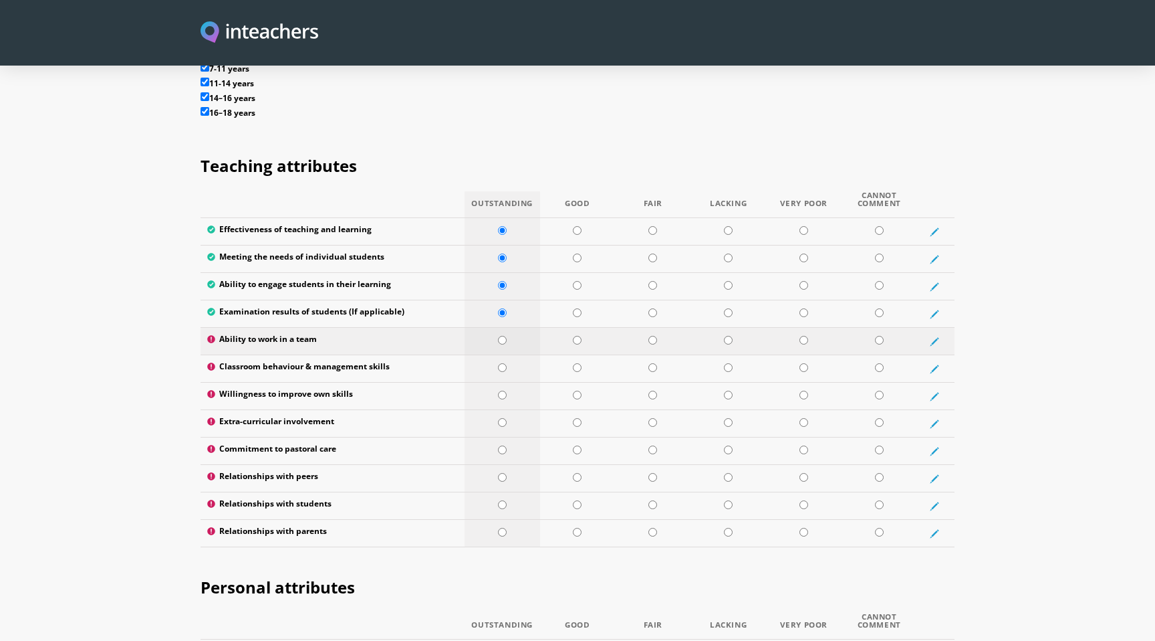
radio input "true"
click at [503, 363] on input "radio" at bounding box center [502, 367] width 9 height 9
radio input "true"
click at [502, 390] on input "radio" at bounding box center [502, 394] width 9 height 9
radio input "true"
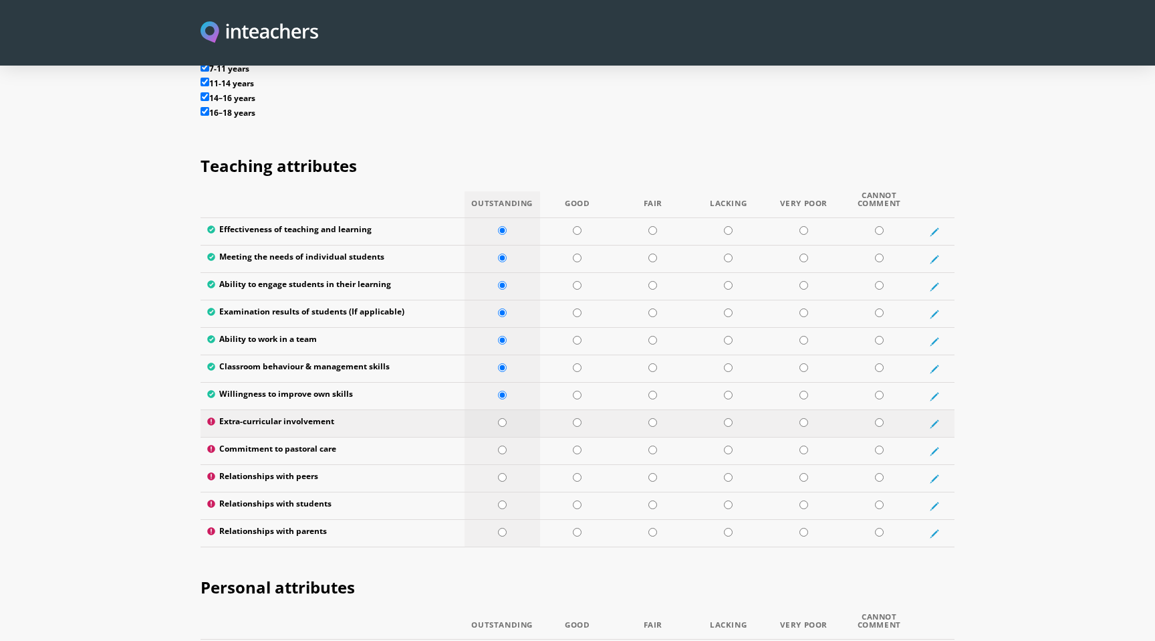
click at [502, 418] on input "radio" at bounding box center [502, 422] width 9 height 9
radio input "true"
click at [501, 445] on input "radio" at bounding box center [502, 449] width 9 height 9
radio input "true"
click at [503, 473] on input "radio" at bounding box center [502, 477] width 9 height 9
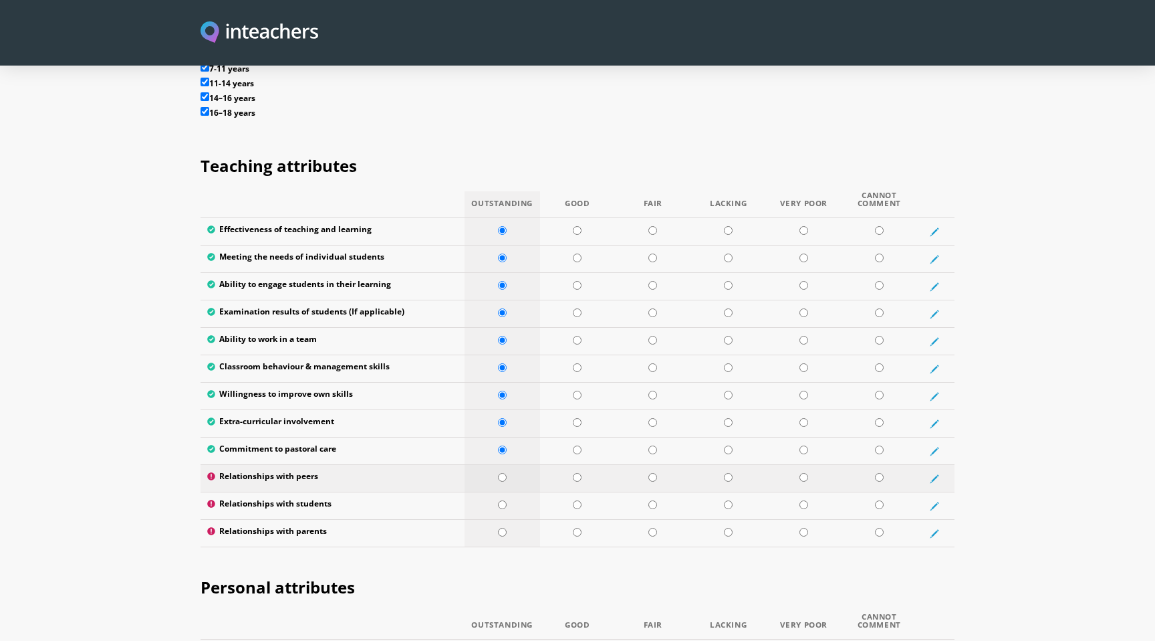
radio input "true"
click at [503, 500] on input "radio" at bounding box center [502, 504] width 9 height 9
radio input "true"
click at [501, 528] on input "radio" at bounding box center [502, 532] width 9 height 9
radio input "true"
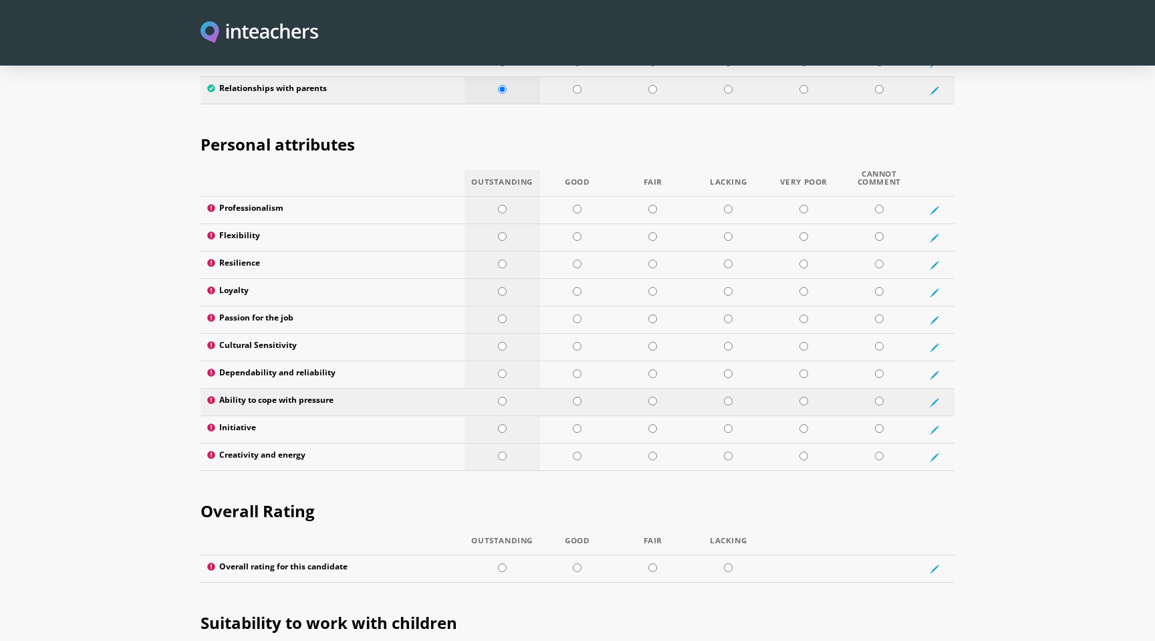
scroll to position [2128, 0]
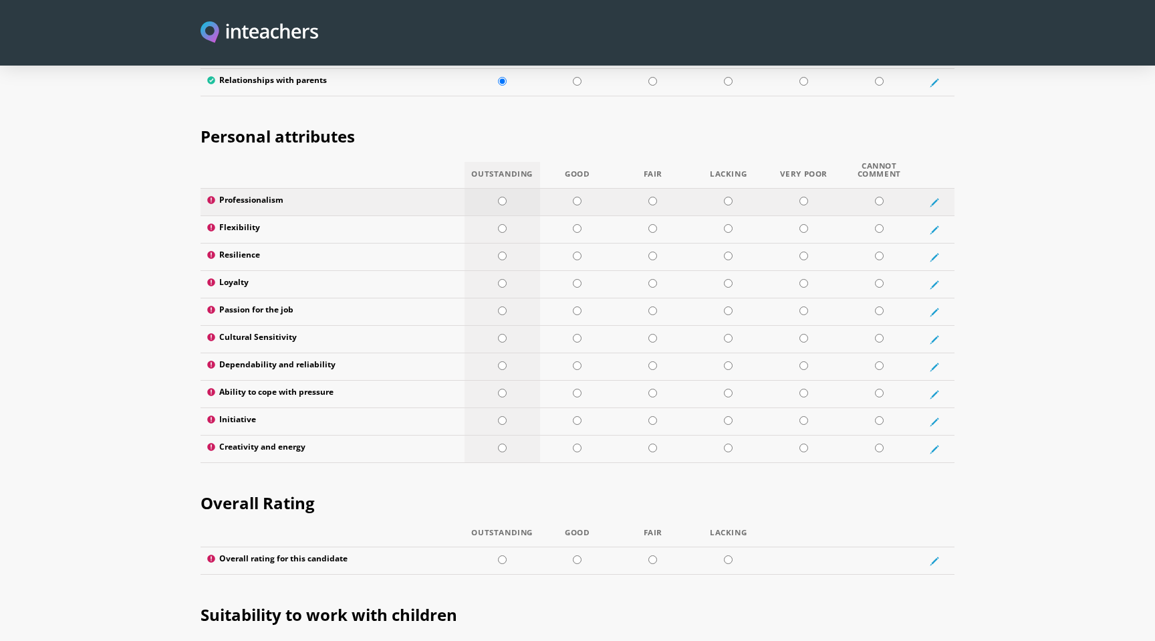
click at [504, 197] on input "radio" at bounding box center [502, 201] width 9 height 9
radio input "true"
click at [499, 224] on input "radio" at bounding box center [502, 228] width 9 height 9
radio input "true"
click at [500, 251] on input "radio" at bounding box center [502, 255] width 9 height 9
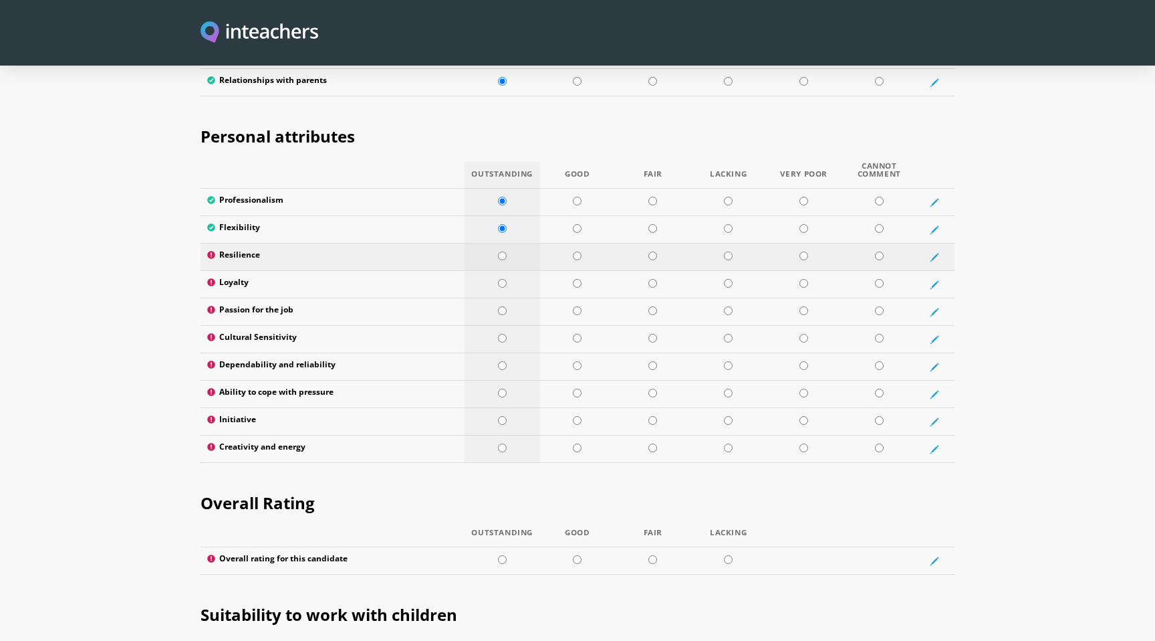
radio input "true"
click at [501, 279] on input "radio" at bounding box center [502, 283] width 9 height 9
radio input "true"
click at [505, 306] on input "radio" at bounding box center [502, 310] width 9 height 9
radio input "true"
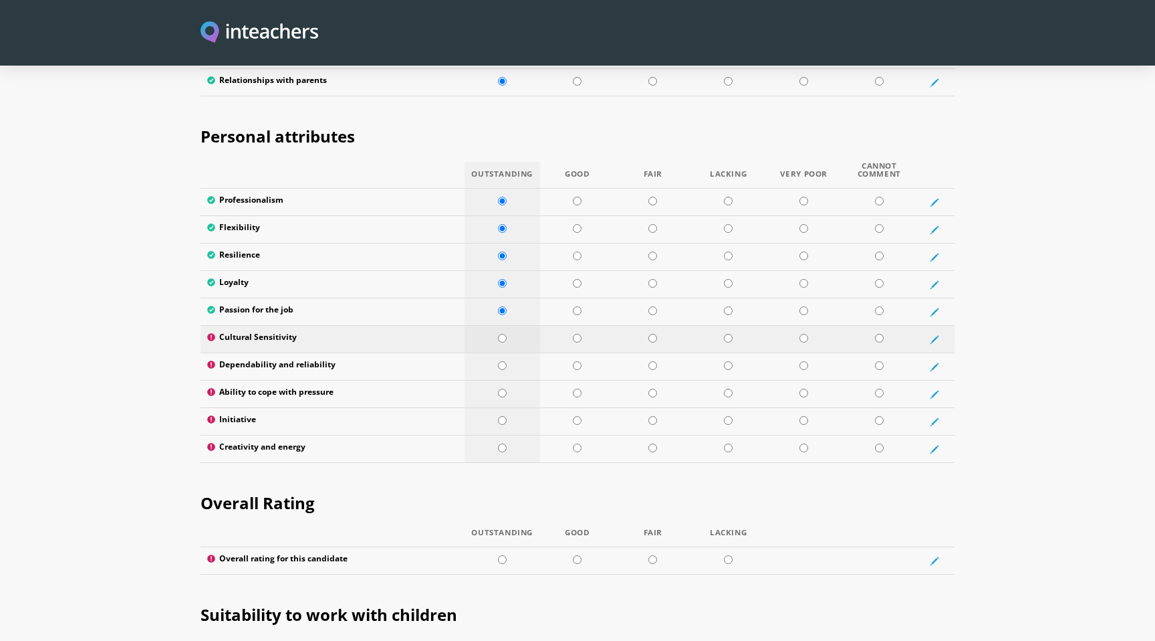
click at [501, 334] on input "radio" at bounding box center [502, 338] width 9 height 9
radio input "true"
click at [501, 361] on input "radio" at bounding box center [502, 365] width 9 height 9
radio input "true"
click at [504, 388] on input "radio" at bounding box center [502, 392] width 9 height 9
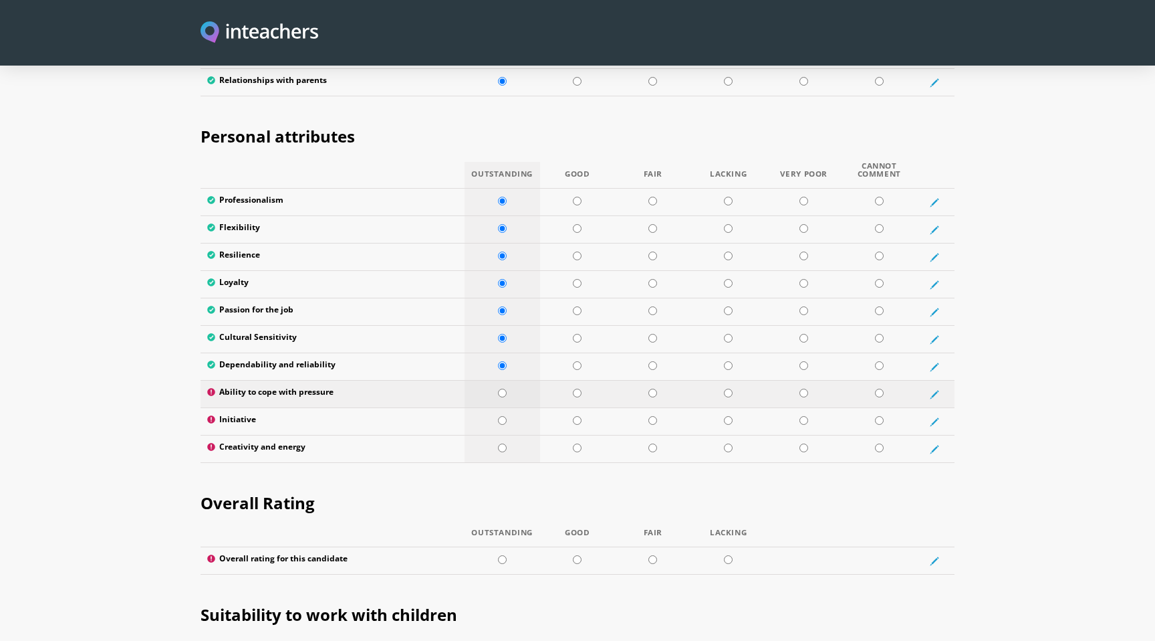
radio input "true"
click at [500, 416] on input "radio" at bounding box center [502, 420] width 9 height 9
radio input "true"
click at [499, 443] on input "radio" at bounding box center [502, 447] width 9 height 9
radio input "true"
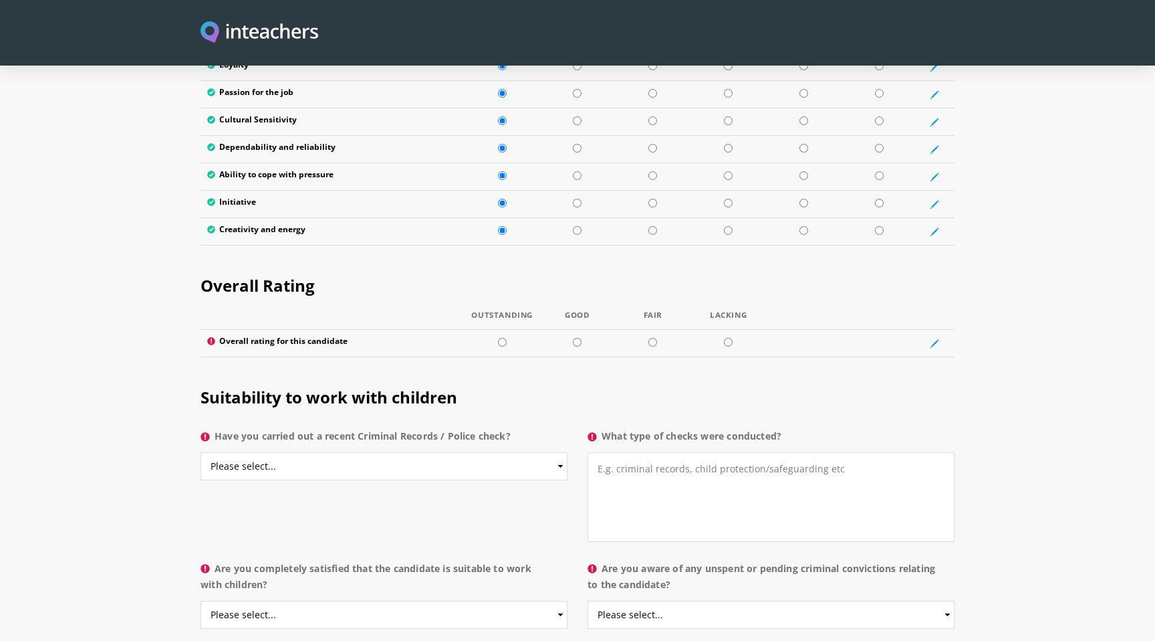
scroll to position [2357, 0]
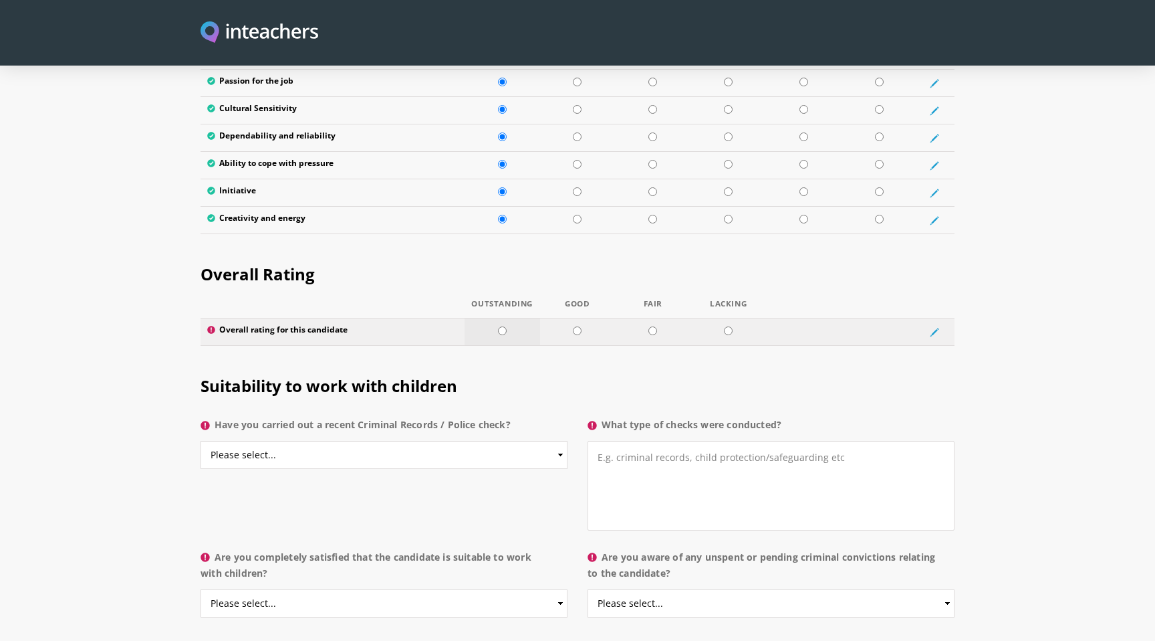
click at [499, 326] on input "radio" at bounding box center [502, 330] width 9 height 9
radio input "true"
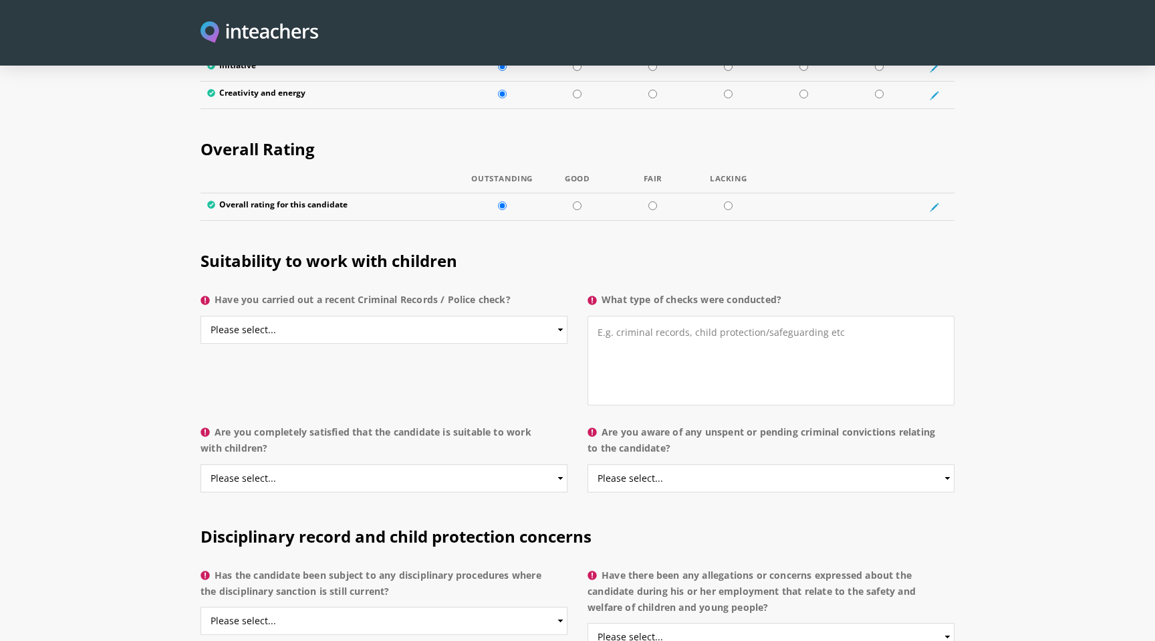
scroll to position [2484, 0]
click at [554, 314] on select "Please select... Yes No Do not know" at bounding box center [384, 328] width 367 height 28
select select "No"
click at [201, 314] on select "Please select... Yes No Do not know" at bounding box center [384, 328] width 367 height 28
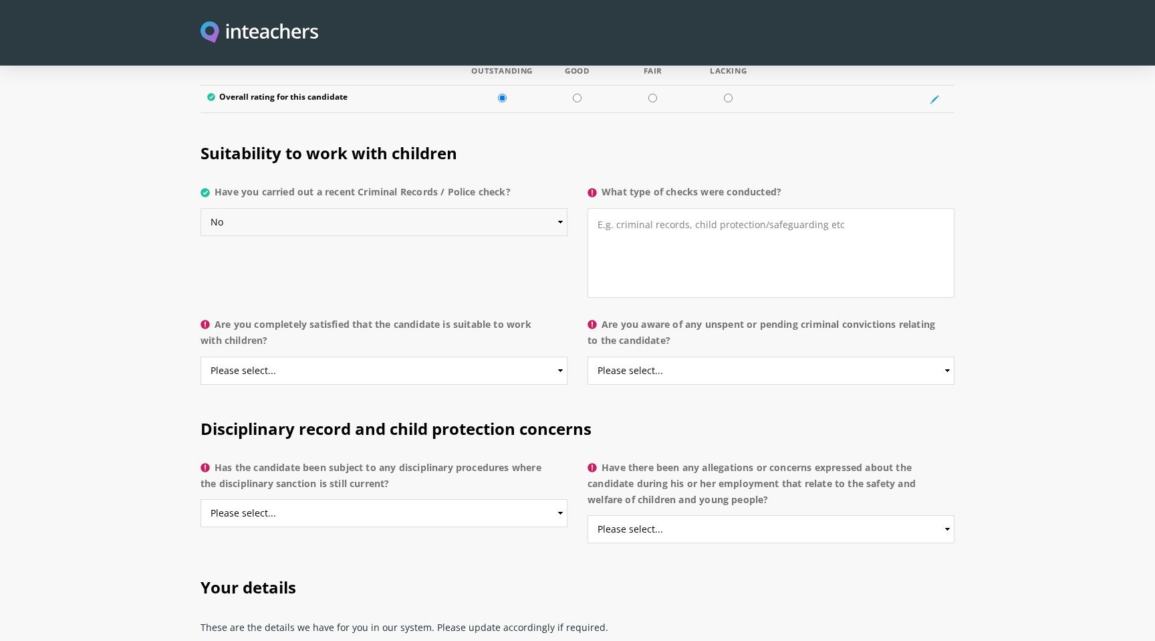
scroll to position [2589, 0]
click at [560, 357] on select "Please select... Yes No Do not know" at bounding box center [384, 371] width 367 height 28
select select "Yes"
click at [201, 357] on select "Please select... Yes No Do not know" at bounding box center [384, 371] width 367 height 28
click at [731, 357] on select "Please select... Yes No Do not know" at bounding box center [771, 371] width 367 height 28
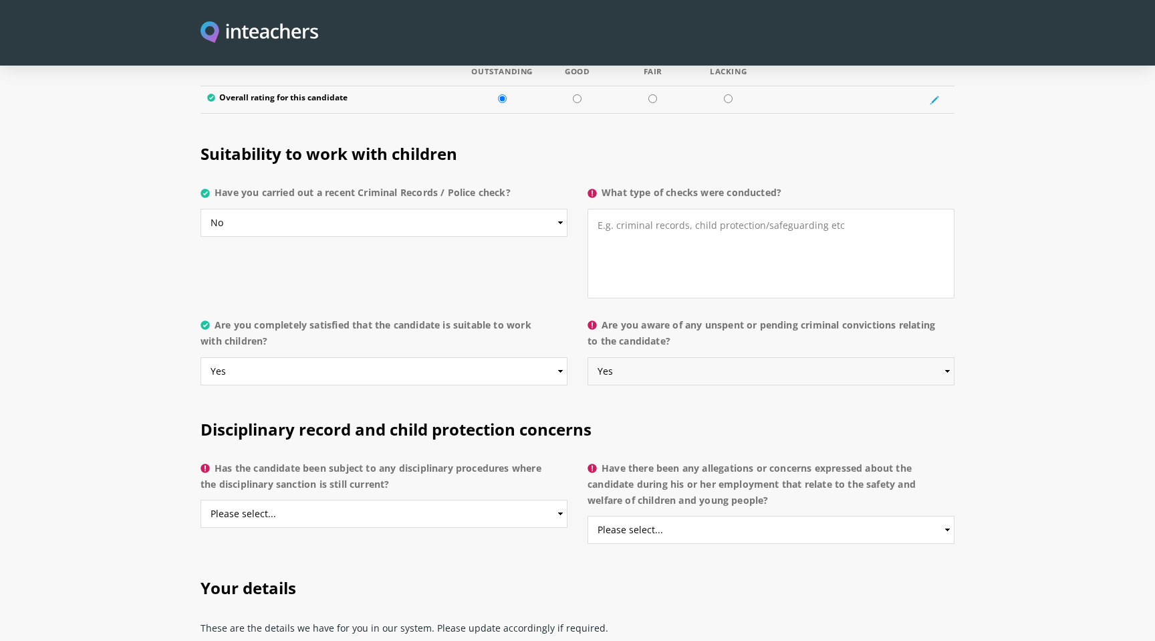
click at [588, 357] on select "Please select... Yes No Do not know" at bounding box center [771, 371] width 367 height 28
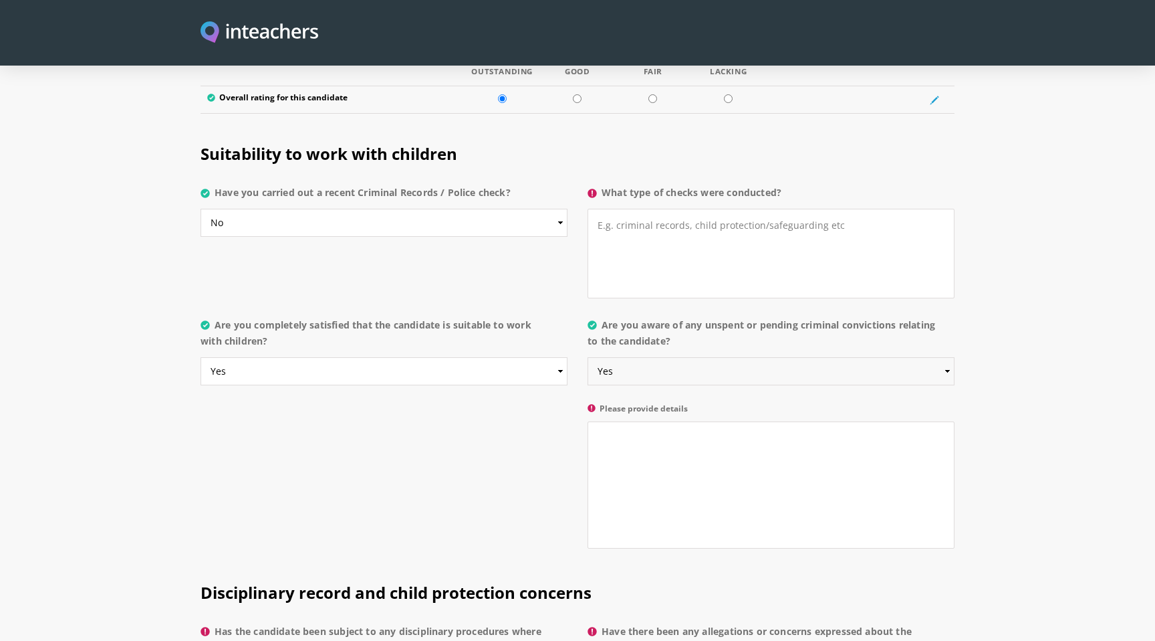
click at [916, 357] on select "Please select... Yes No Do not know" at bounding box center [771, 371] width 367 height 28
select select "No"
click at [588, 357] on select "Please select... Yes No Do not know" at bounding box center [771, 371] width 367 height 28
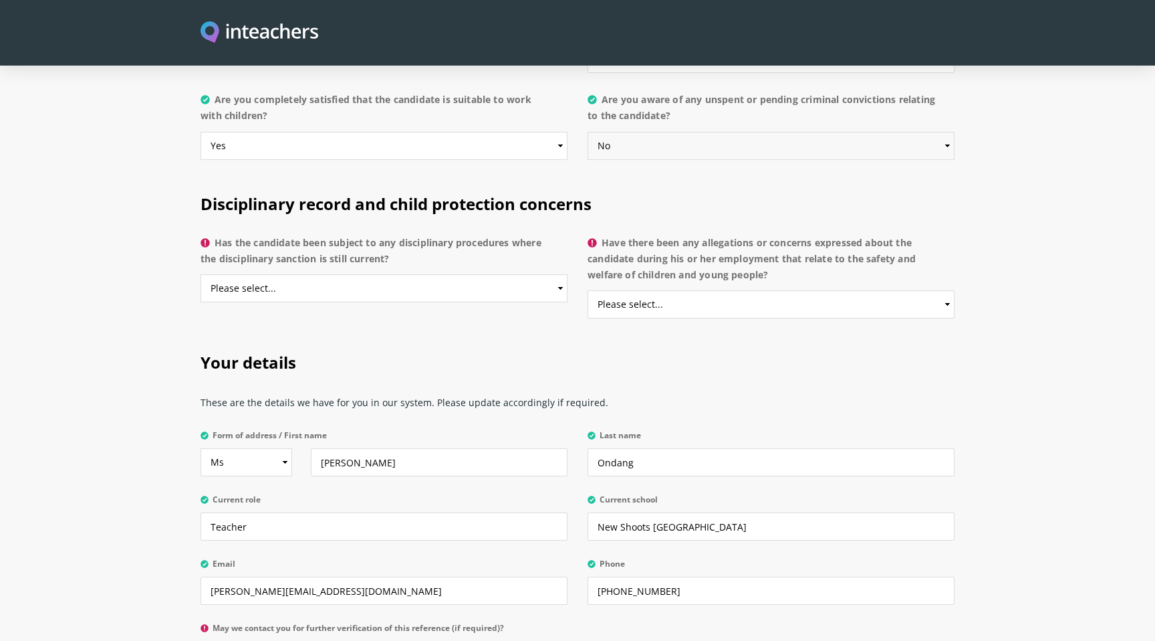
scroll to position [2816, 0]
click at [565, 273] on select "Please select... Yes No Do not know" at bounding box center [384, 287] width 367 height 28
select select "No"
click at [201, 273] on select "Please select... Yes No Do not know" at bounding box center [384, 287] width 367 height 28
click at [935, 289] on select "Please select... Yes No Do not know" at bounding box center [771, 303] width 367 height 28
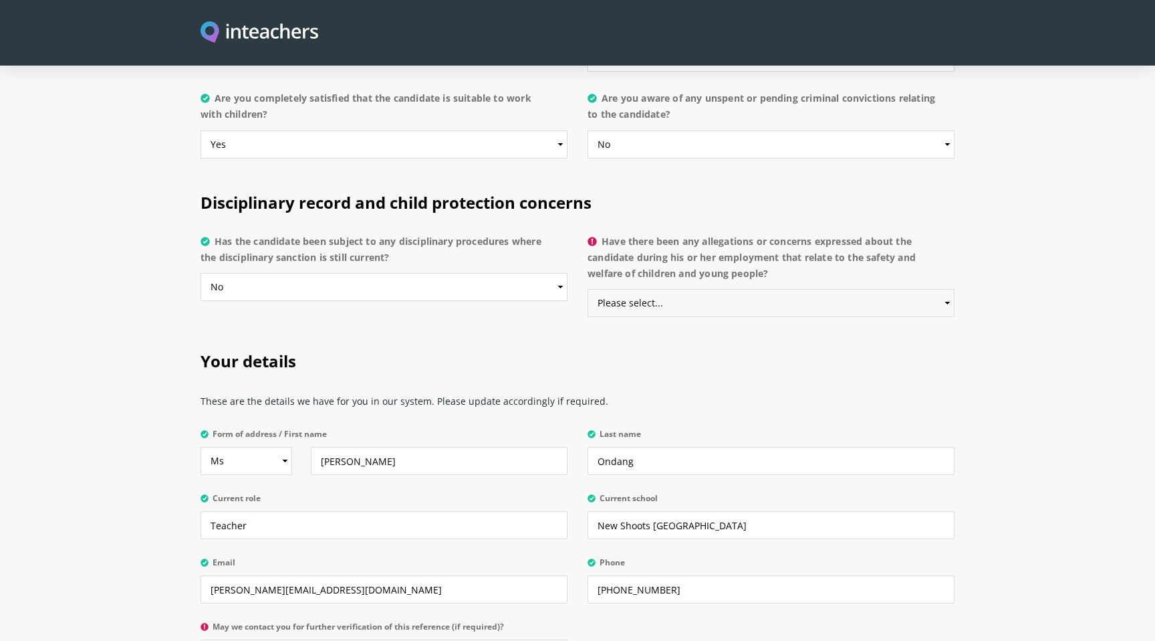
select select "No"
click at [588, 289] on select "Please select... Yes No Do not know" at bounding box center [771, 303] width 367 height 28
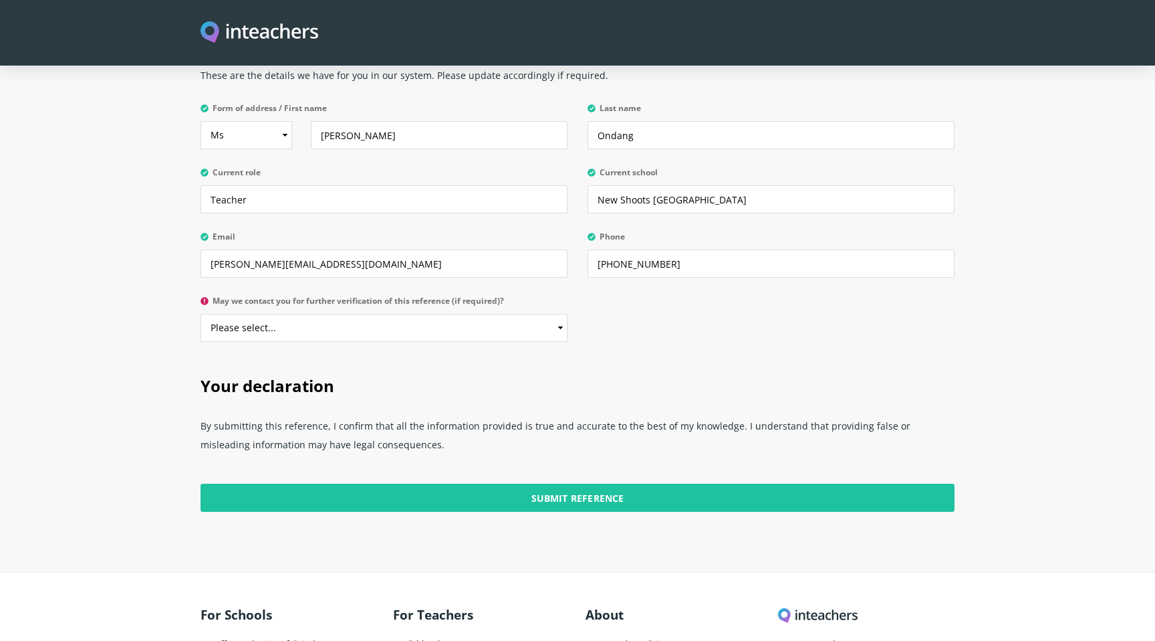
scroll to position [3152, 0]
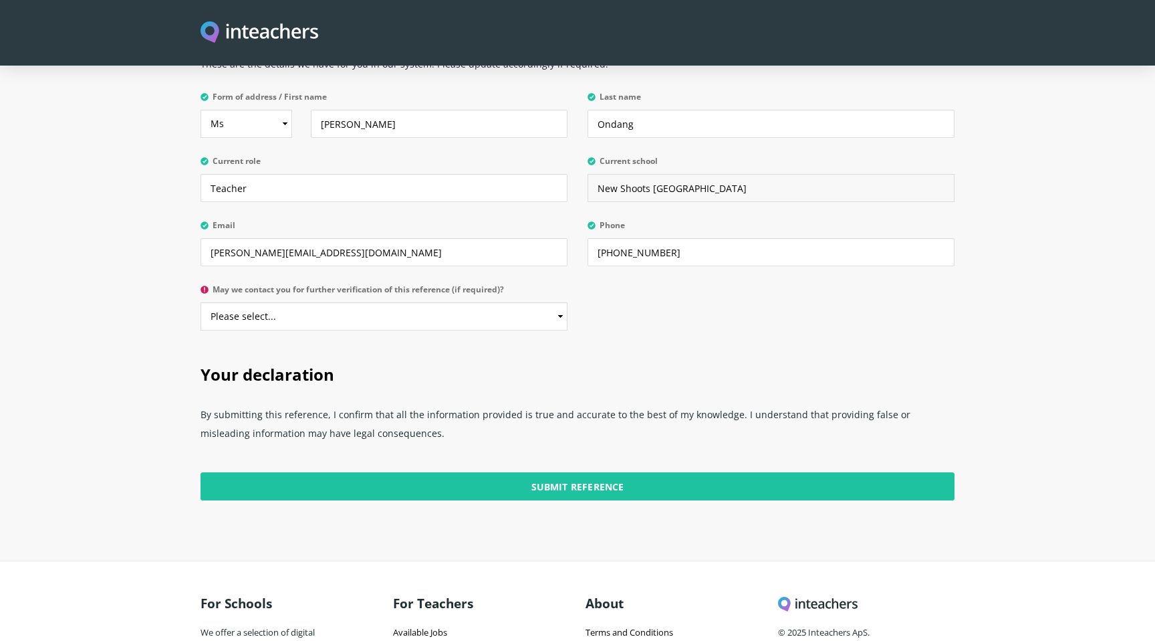
click at [654, 174] on input "New Shoots [GEOGRAPHIC_DATA]" at bounding box center [771, 188] width 367 height 28
click at [654, 174] on input "New Shoots, [GEOGRAPHIC_DATA], [GEOGRAPHIC_DATA]" at bounding box center [771, 188] width 367 height 28
type input "New Shoots Sunnynook, [GEOGRAPHIC_DATA]"
drag, startPoint x: 676, startPoint y: 220, endPoint x: 620, endPoint y: 217, distance: 56.3
click at [620, 238] on input "[PHONE_NUMBER]" at bounding box center [771, 252] width 367 height 28
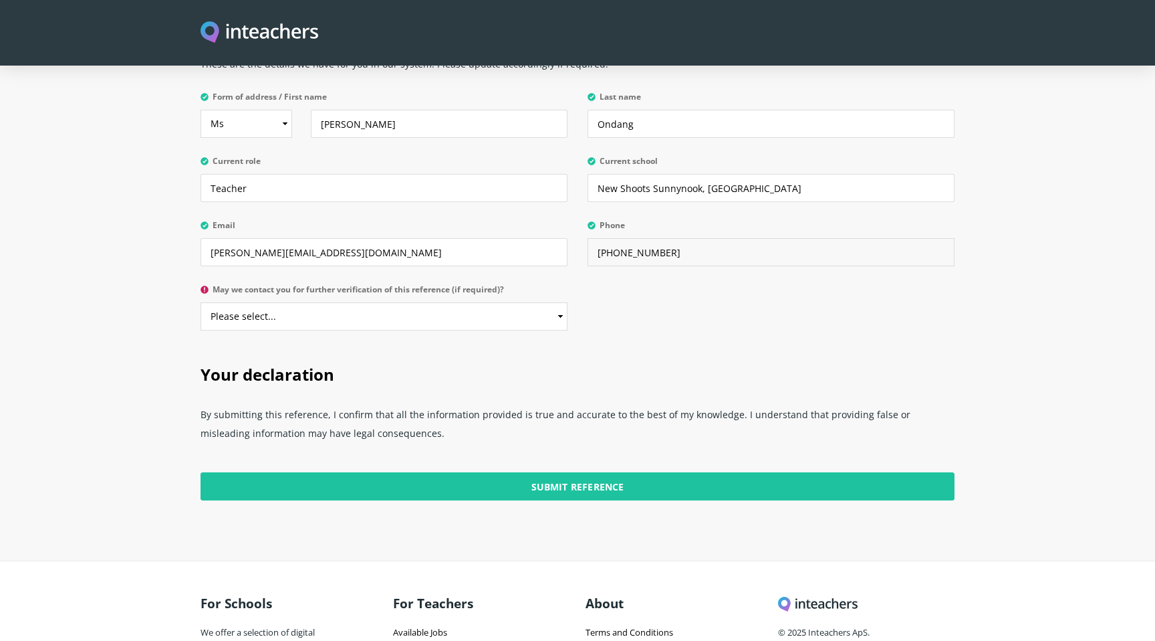
type input "[PHONE_NUMBER]"
click at [558, 302] on select "Please select... Yes No" at bounding box center [384, 316] width 367 height 28
select select "Yes"
click at [201, 302] on select "Please select... Yes No" at bounding box center [384, 316] width 367 height 28
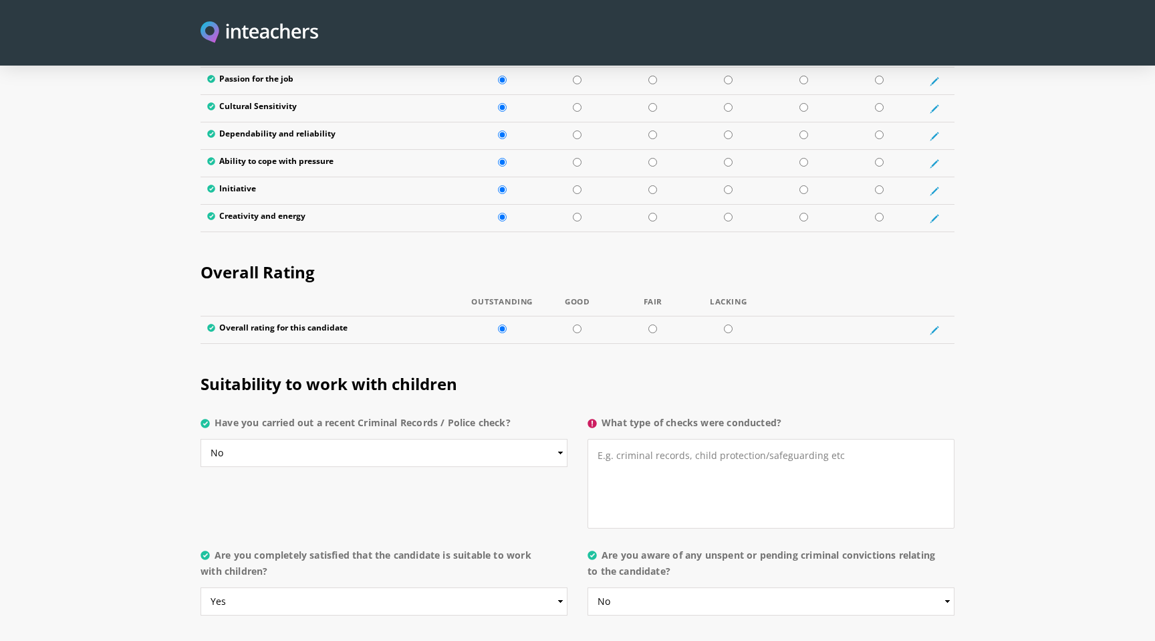
scroll to position [2364, 0]
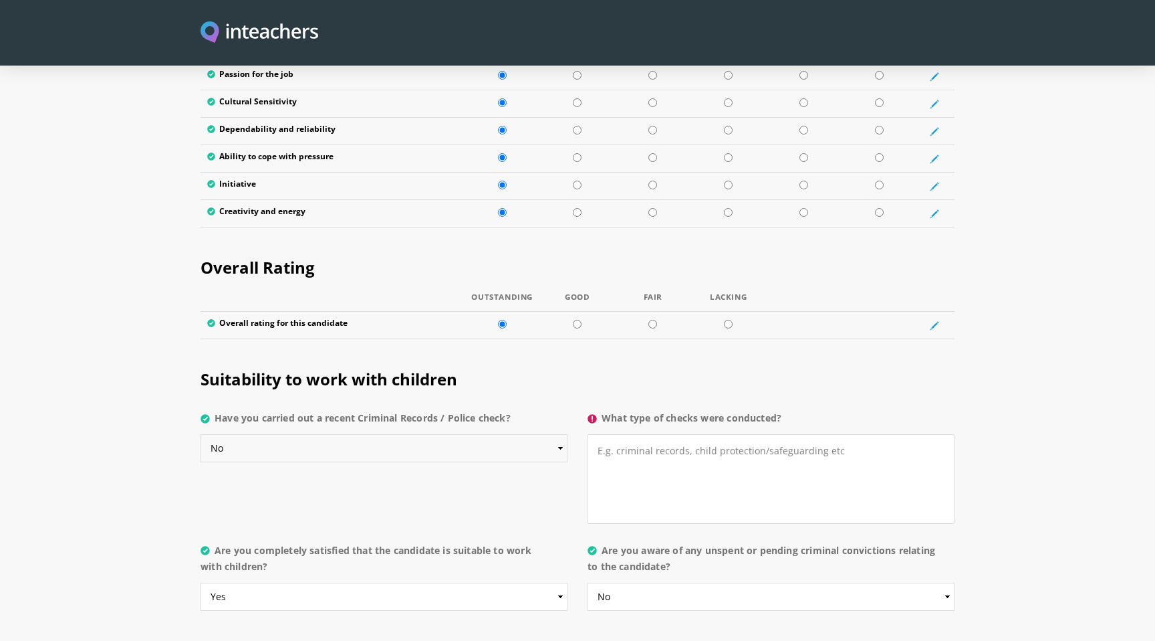
click at [555, 434] on select "Please select... Yes No Do not know" at bounding box center [384, 448] width 367 height 28
select select "Yes"
click at [201, 434] on select "Please select... Yes No Do not know" at bounding box center [384, 448] width 367 height 28
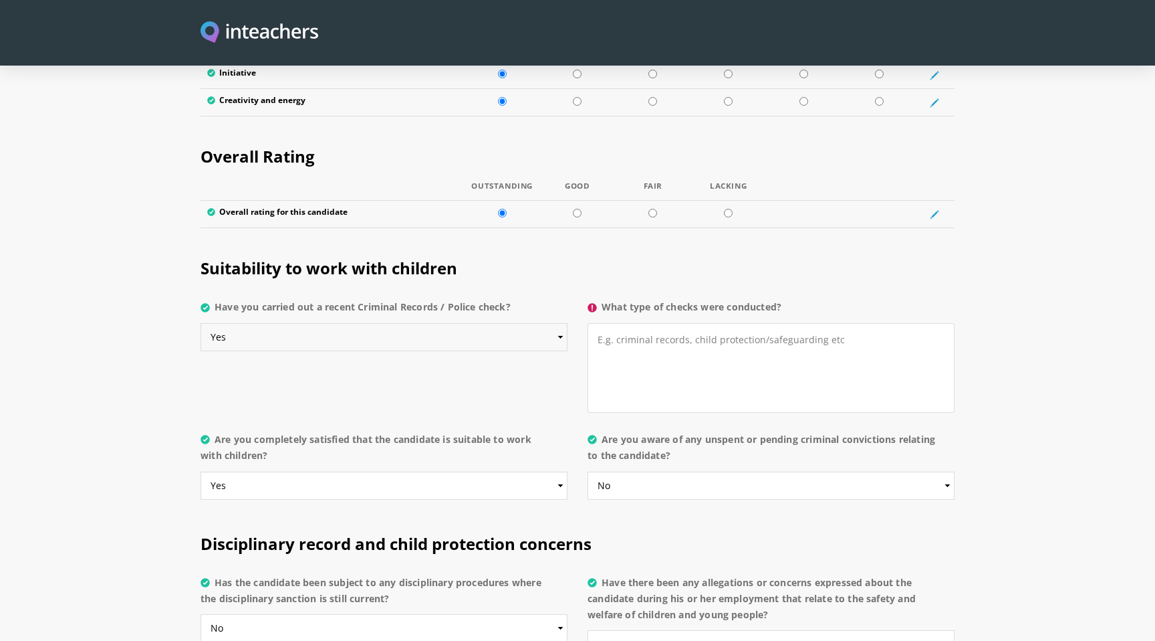
scroll to position [2472, 0]
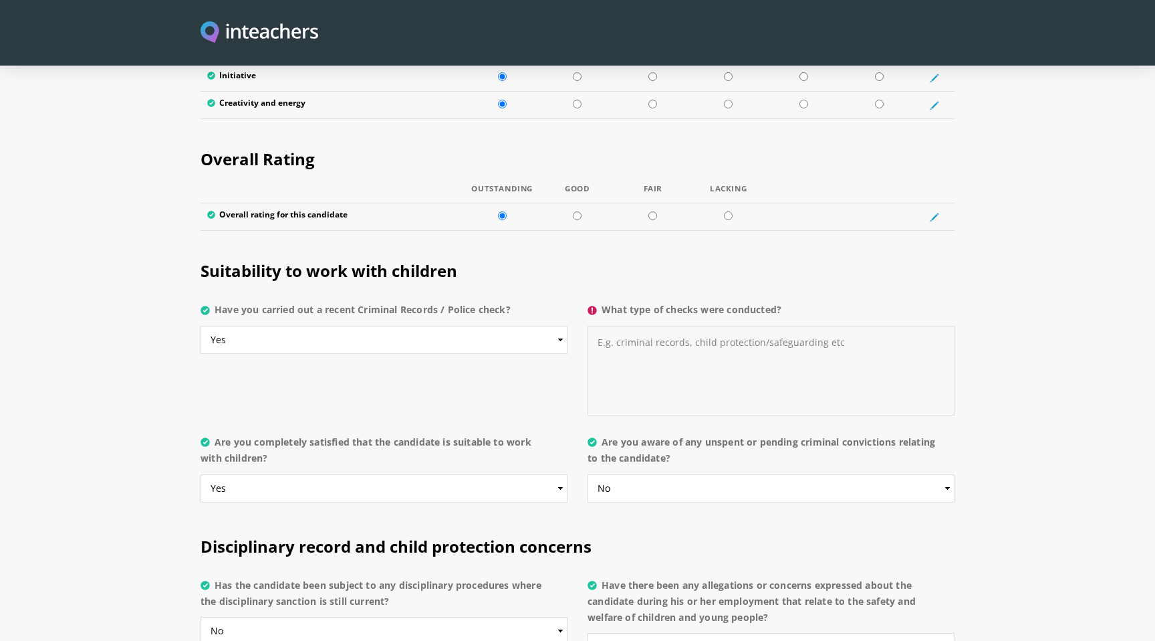
click at [637, 328] on textarea "What type of checks were conducted?" at bounding box center [771, 371] width 367 height 90
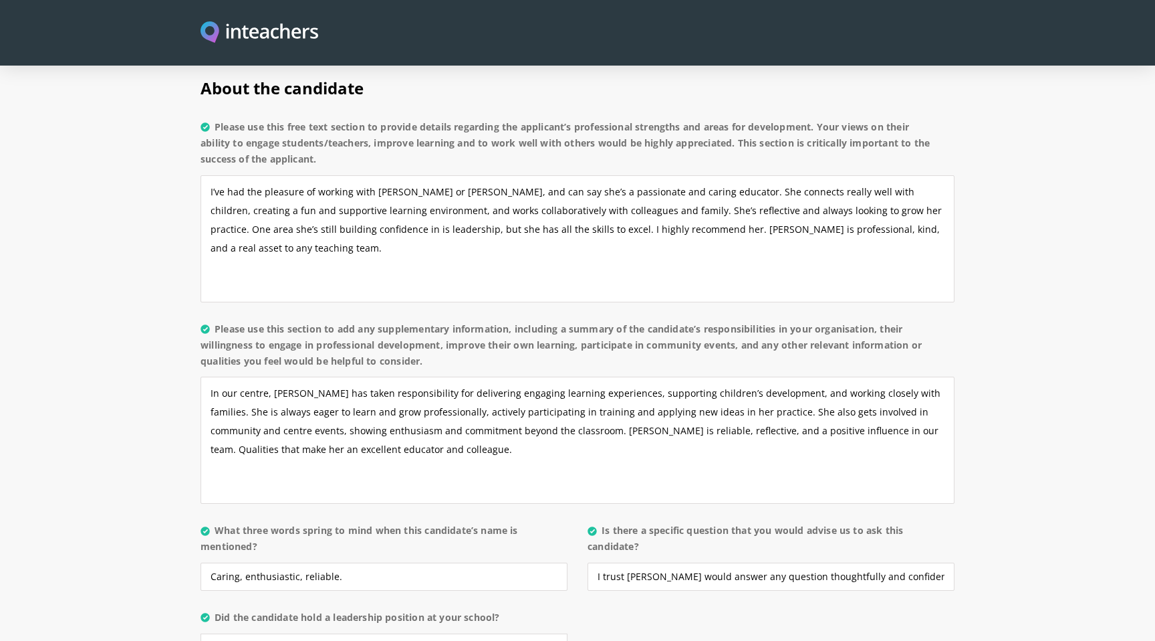
scroll to position [993, 0]
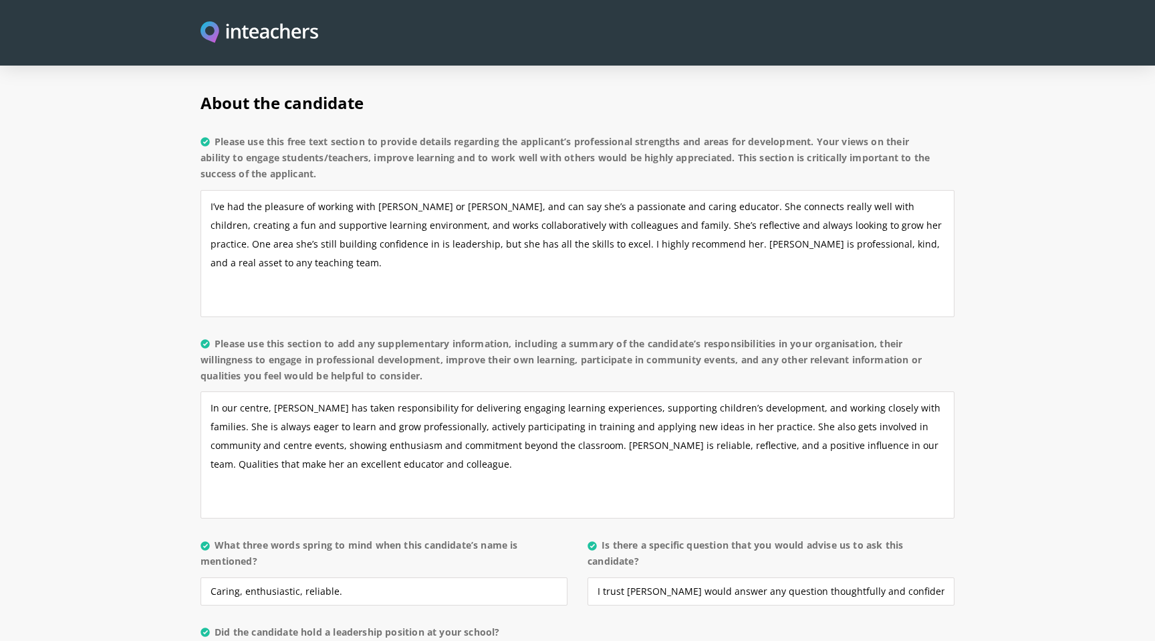
type textarea "Criminal Record"
drag, startPoint x: 836, startPoint y: 186, endPoint x: 512, endPoint y: 212, distance: 324.7
click at [512, 212] on textarea "I’ve had the pleasure of working with [PERSON_NAME] or [PERSON_NAME], and can s…" at bounding box center [578, 253] width 754 height 127
drag, startPoint x: 209, startPoint y: 166, endPoint x: 523, endPoint y: 247, distance: 324.5
click at [524, 249] on textarea "I’ve had the pleasure of working with [PERSON_NAME] or [PERSON_NAME], and can s…" at bounding box center [578, 253] width 754 height 127
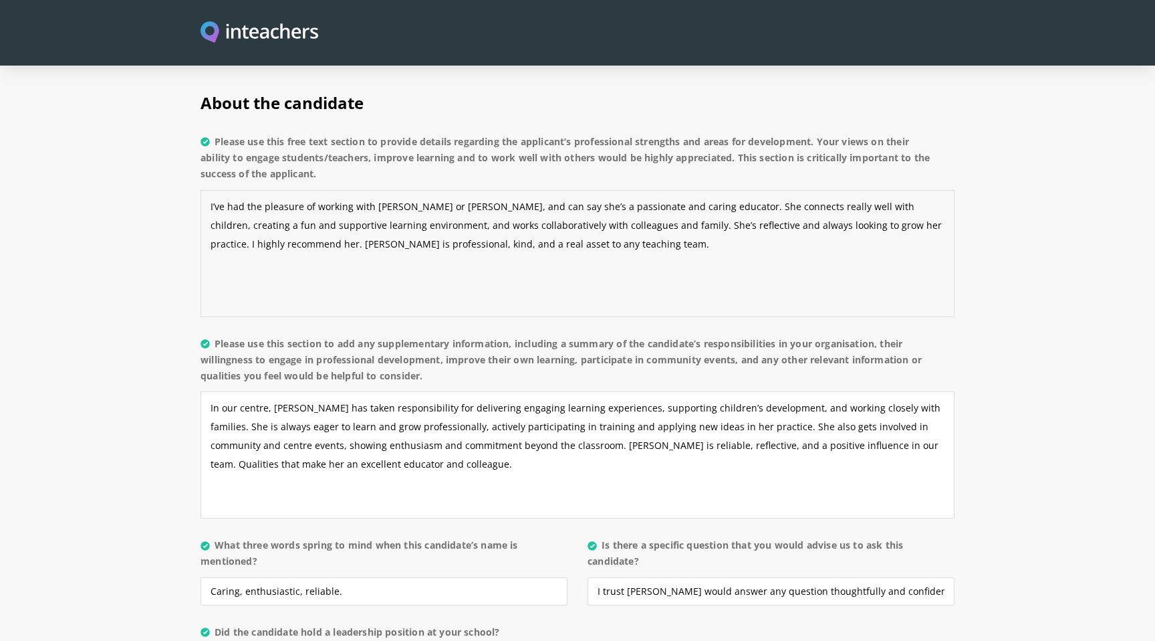
paste textarea ", or [PERSON_NAME], and can say she’s a passionate and caring educator. She con…"
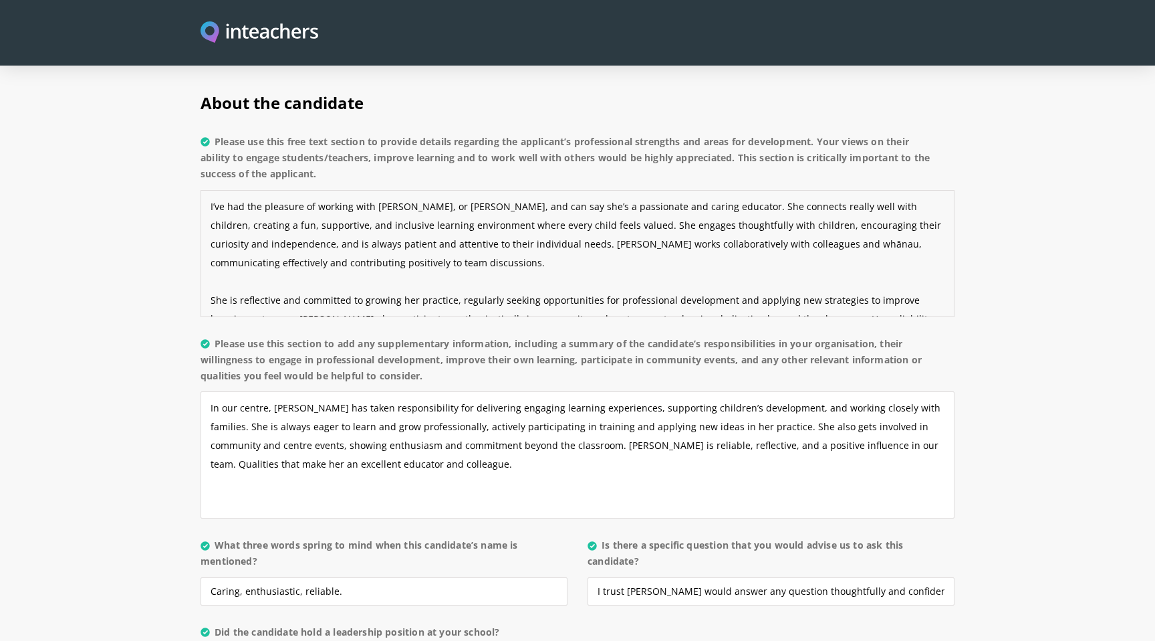
scroll to position [28, 0]
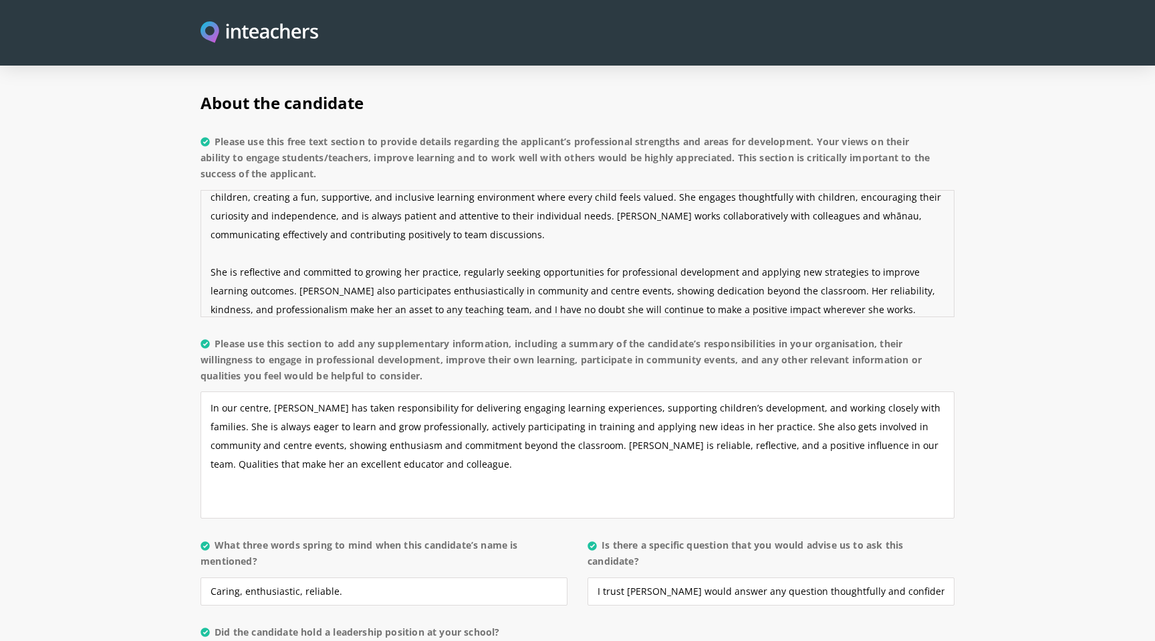
click at [211, 234] on textarea "I’ve had the pleasure of working with [PERSON_NAME], or [PERSON_NAME], and can …" at bounding box center [578, 253] width 754 height 127
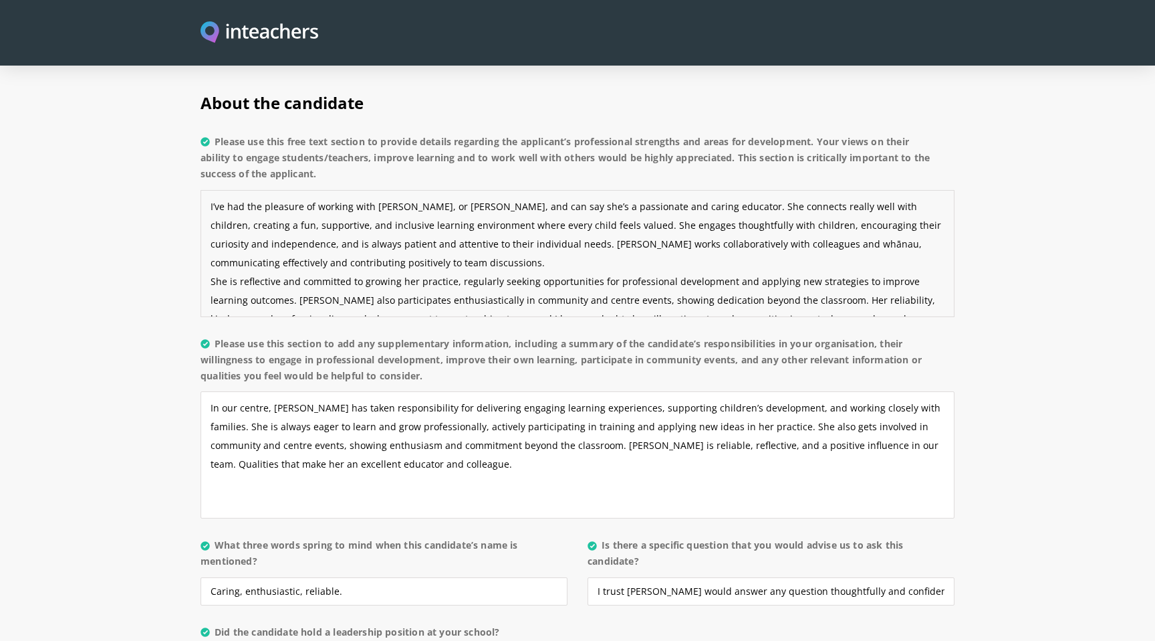
scroll to position [1, 0]
click at [718, 208] on textarea "I’ve had the pleasure of working with [PERSON_NAME], or [PERSON_NAME], and can …" at bounding box center [578, 253] width 754 height 127
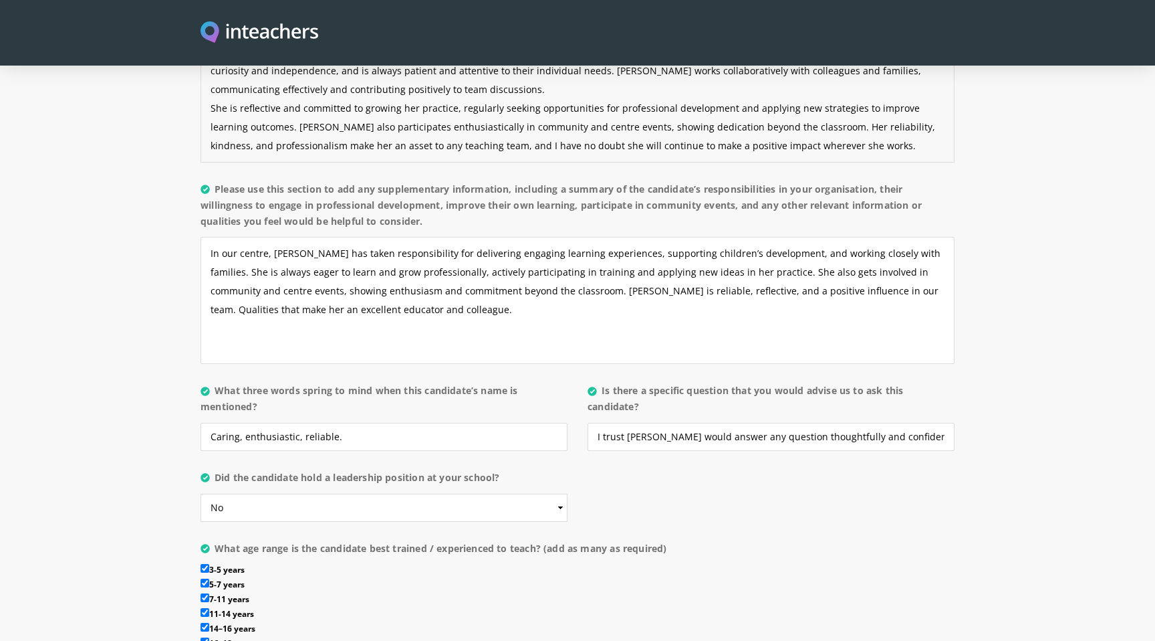
scroll to position [1150, 0]
type textarea "I’ve had the pleasure of working with [PERSON_NAME], or [PERSON_NAME], and can …"
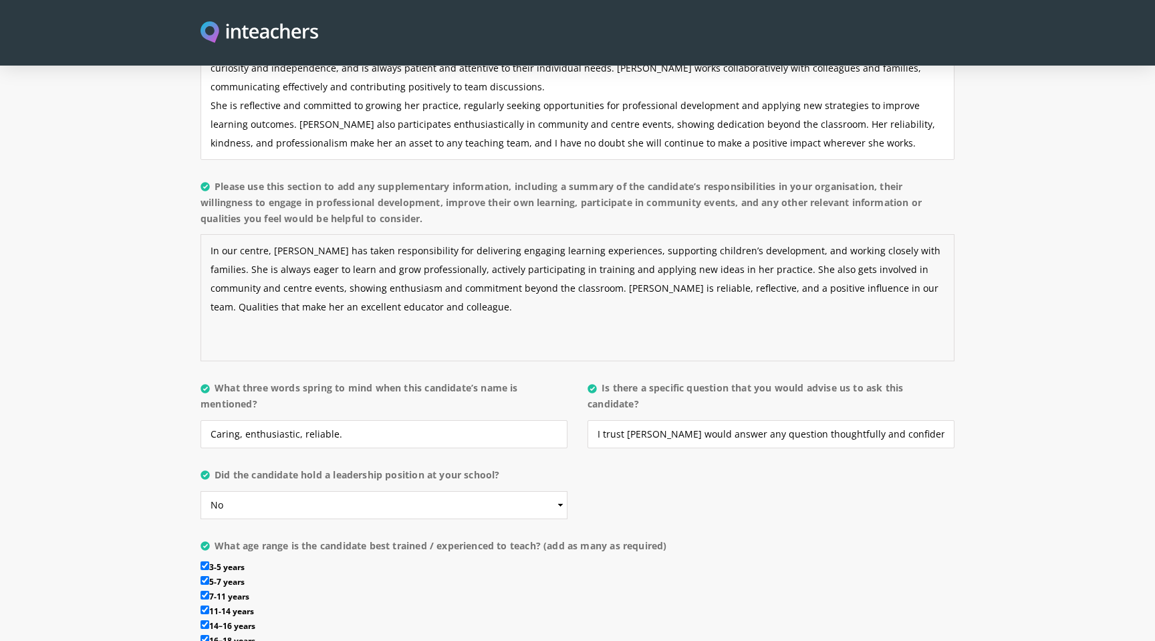
click at [413, 237] on textarea "In our centre, [PERSON_NAME] has taken responsibility for delivering engaging l…" at bounding box center [578, 297] width 754 height 127
click at [413, 234] on textarea "In our centre, [PERSON_NAME] has taken responsibility for delivering engaging l…" at bounding box center [578, 297] width 754 height 127
click at [409, 234] on textarea "In our centre, [PERSON_NAME] has taken responsibility for delivering engaging l…" at bounding box center [578, 297] width 754 height 127
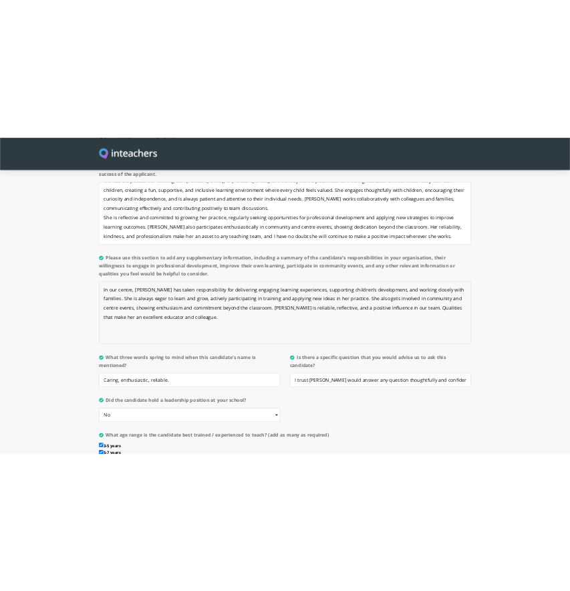
scroll to position [1088, 0]
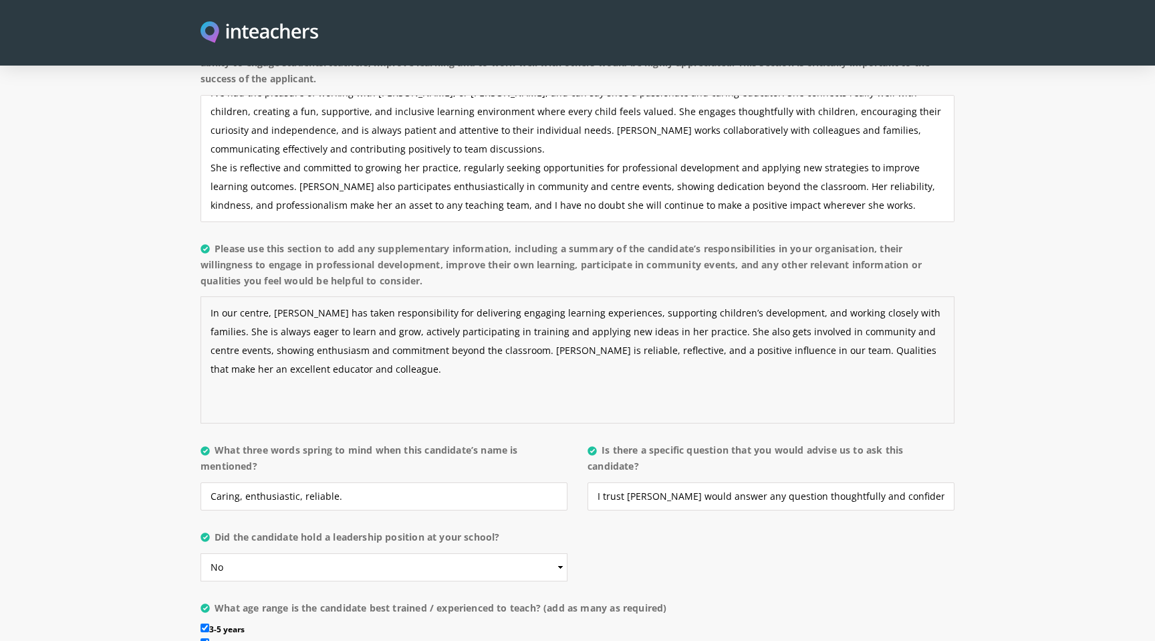
drag, startPoint x: 659, startPoint y: 298, endPoint x: 675, endPoint y: 338, distance: 43.6
click at [675, 338] on textarea "In our centre, [PERSON_NAME] has taken responsibility for delivering engaging l…" at bounding box center [578, 359] width 754 height 127
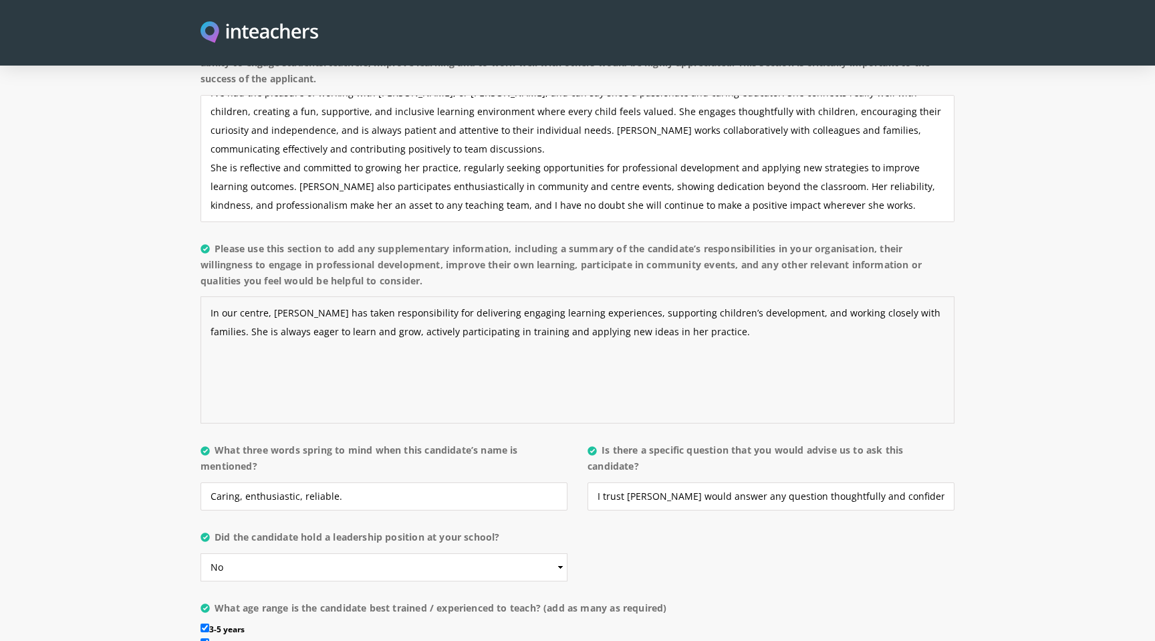
drag, startPoint x: 691, startPoint y: 326, endPoint x: 165, endPoint y: 257, distance: 529.9
click at [165, 257] on section "About the candidate Please use this free text section to provide details regard…" at bounding box center [577, 351] width 1155 height 748
paste textarea "demonstrates initiative by introducing new ideas and approaches, ensuring activ…"
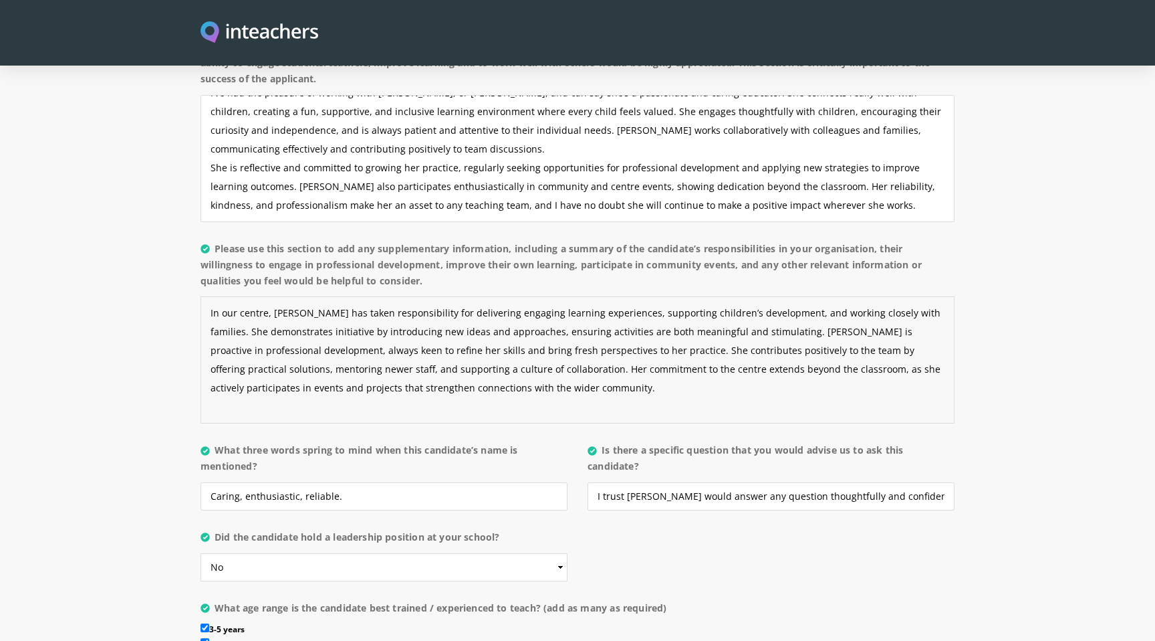
type textarea "In our centre, [PERSON_NAME] has taken responsibility for delivering engaging l…"
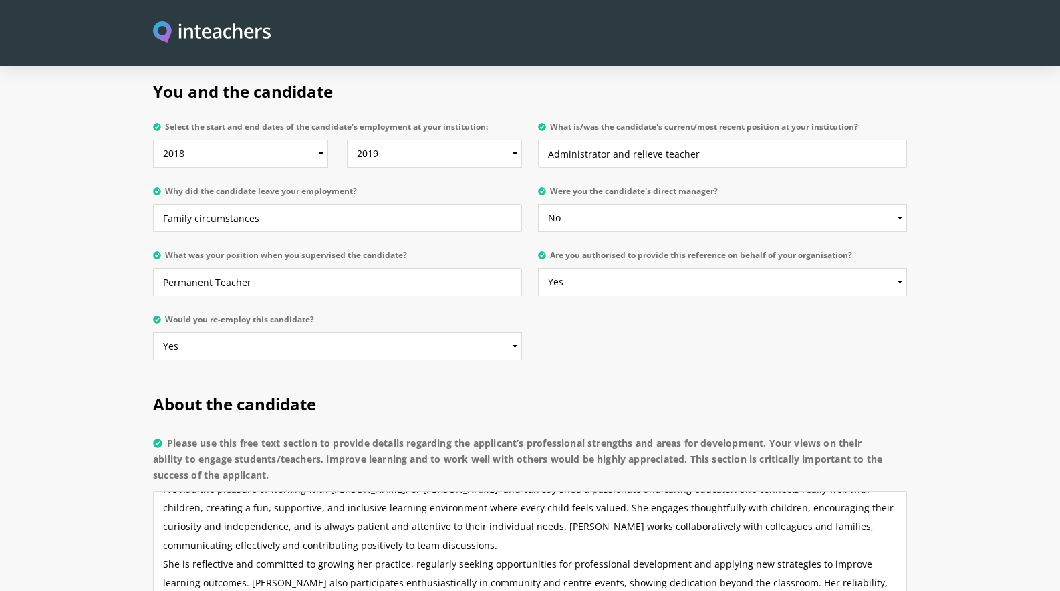
scroll to position [661, 0]
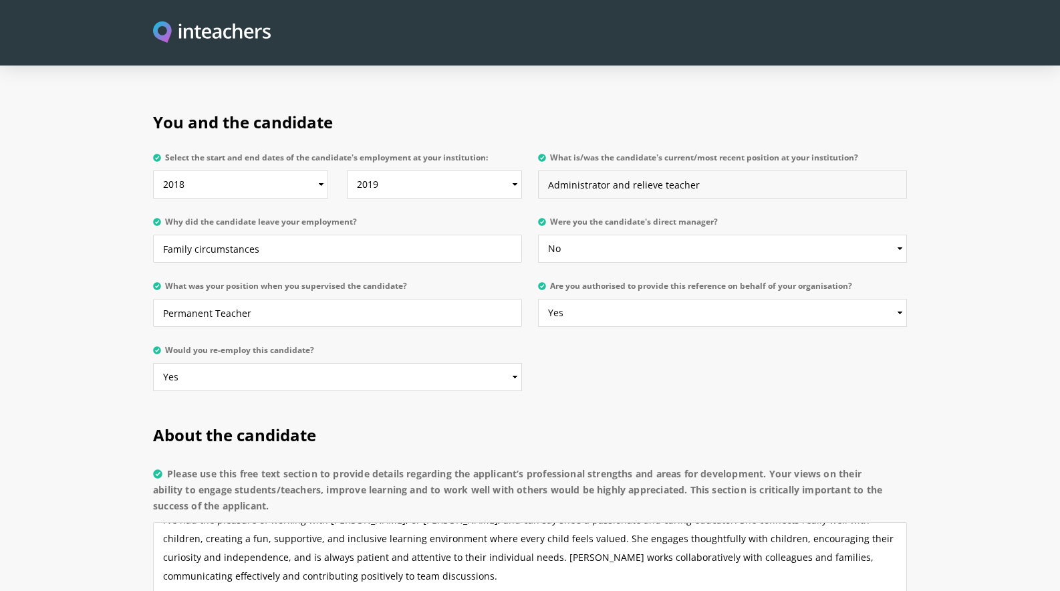
click at [665, 170] on input "Administrator and relieve teacher" at bounding box center [722, 184] width 369 height 28
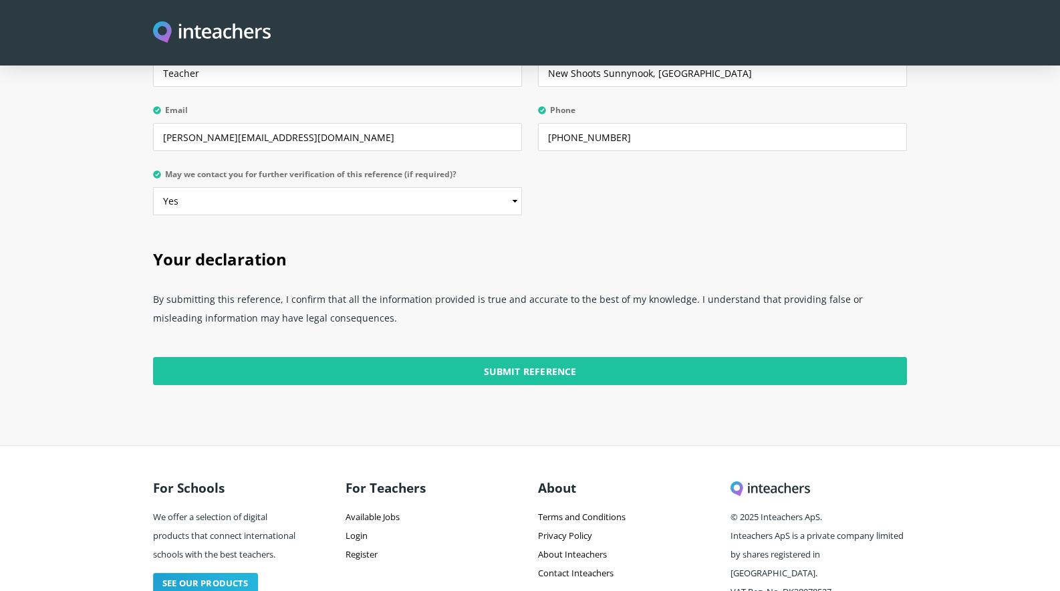
scroll to position [3286, 0]
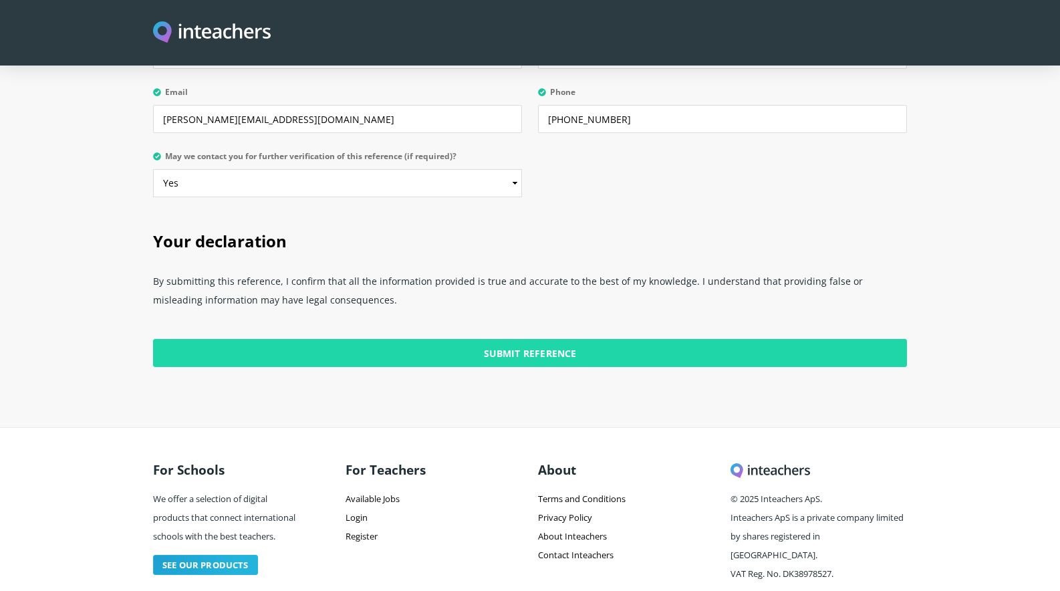
type input "Administrator and Teacher"
click at [540, 339] on input "Submit Reference" at bounding box center [530, 353] width 754 height 28
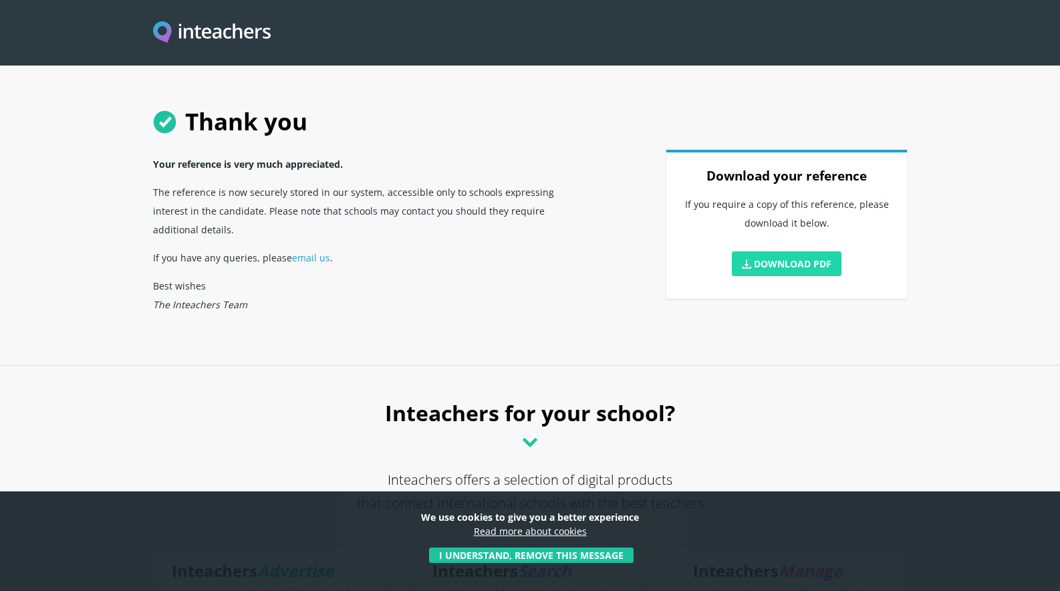
click at [797, 265] on link "Download PDF" at bounding box center [787, 263] width 110 height 25
